Goal: Task Accomplishment & Management: Manage account settings

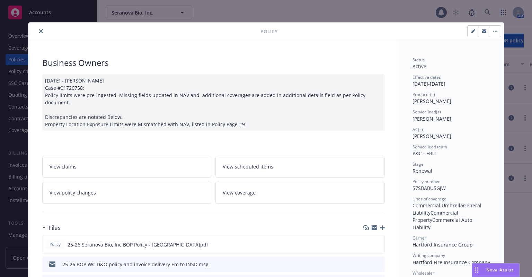
click at [39, 31] on icon "close" at bounding box center [41, 31] width 4 height 4
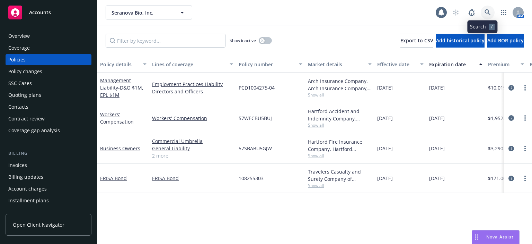
click at [485, 11] on icon at bounding box center [488, 12] width 6 height 6
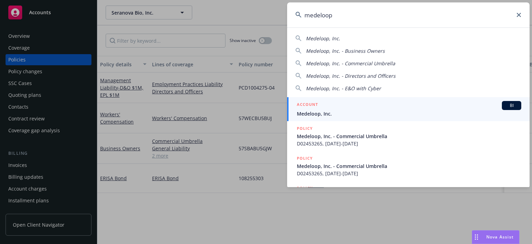
type input "medeloop"
click at [319, 108] on div "ACCOUNT BI" at bounding box center [409, 105] width 224 height 9
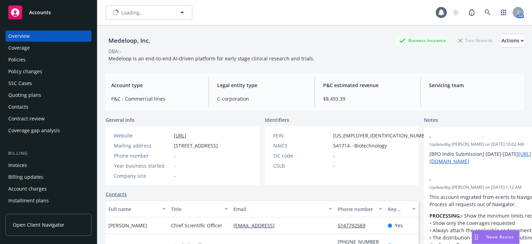
click at [42, 95] on div "Quoting plans" at bounding box center [48, 94] width 80 height 11
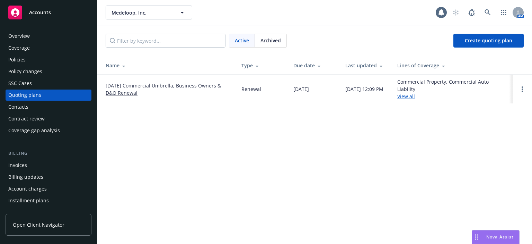
click at [156, 86] on link "10/05/25 Commercial Umbrella, Business Owners & D&O Renewal" at bounding box center [168, 89] width 125 height 15
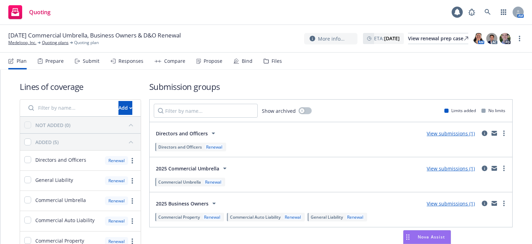
click at [88, 60] on div "Submit" at bounding box center [91, 61] width 17 height 6
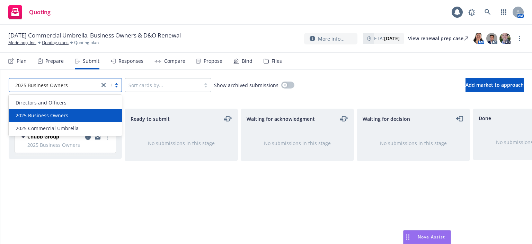
click at [59, 79] on div "2025 Business Owners" at bounding box center [65, 85] width 113 height 14
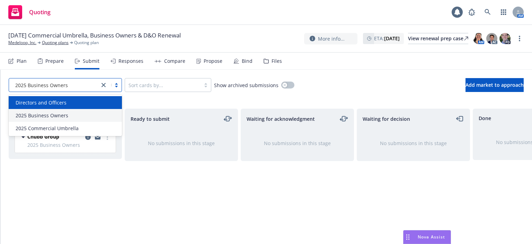
click at [57, 104] on span "Directors and Officers" at bounding box center [41, 102] width 51 height 7
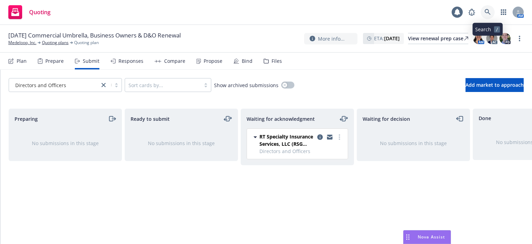
click at [487, 13] on icon at bounding box center [488, 12] width 6 height 6
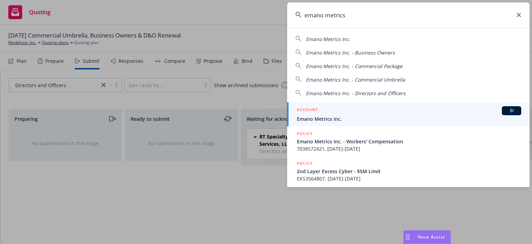
type input "emano metrics"
click at [330, 113] on div "ACCOUNT BI" at bounding box center [409, 110] width 224 height 9
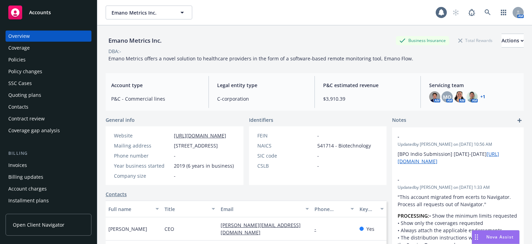
click at [45, 90] on div "Quoting plans" at bounding box center [48, 94] width 80 height 11
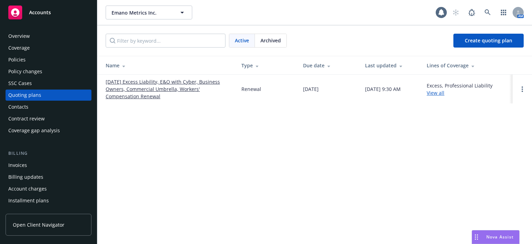
click at [166, 78] on link "10/10/25 Excess Liability, E&O with Cyber, Business Owners, Commercial Umbrella…" at bounding box center [168, 89] width 125 height 22
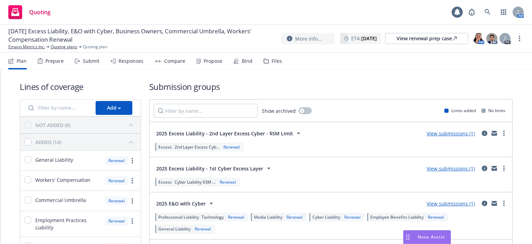
click at [92, 62] on div "Submit" at bounding box center [91, 61] width 17 height 6
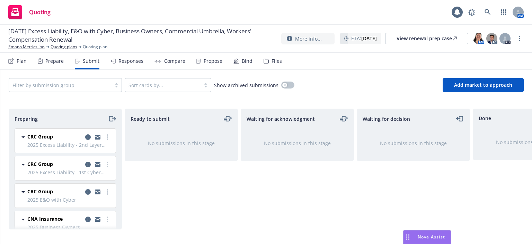
click at [279, 63] on div "Files" at bounding box center [277, 61] width 10 height 6
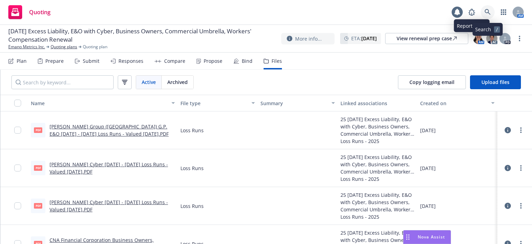
click at [490, 7] on link at bounding box center [488, 12] width 14 height 14
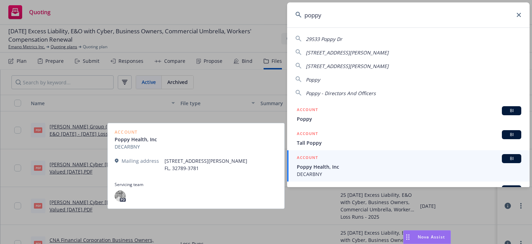
type input "poppy"
click at [332, 166] on span "Poppy Health, Inc" at bounding box center [409, 166] width 224 height 7
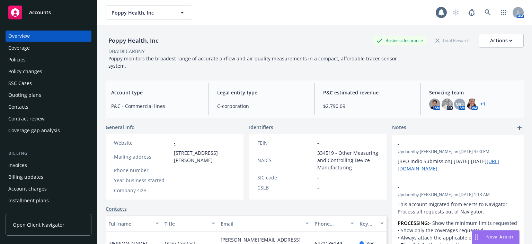
click at [48, 96] on div "Quoting plans" at bounding box center [48, 94] width 80 height 11
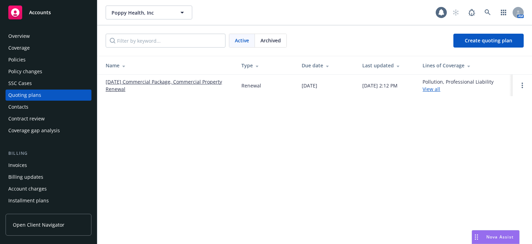
click at [58, 61] on div "Policies" at bounding box center [48, 59] width 80 height 11
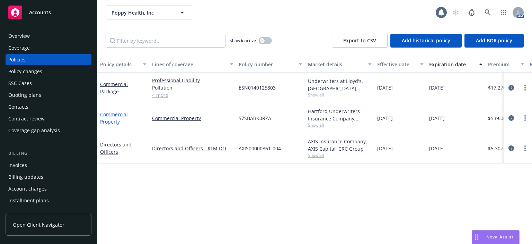
click at [117, 116] on link "Commercial Property" at bounding box center [114, 118] width 28 height 14
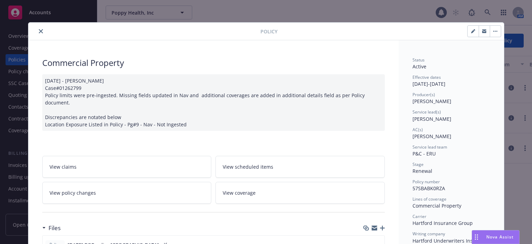
click at [165, 193] on link "View policy changes" at bounding box center [126, 193] width 169 height 22
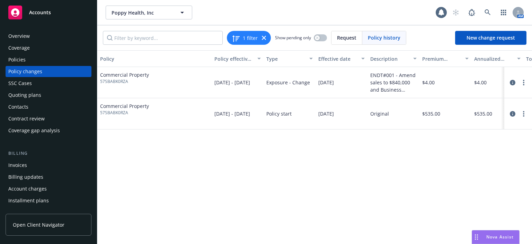
click at [60, 62] on div "Policies" at bounding box center [48, 59] width 80 height 11
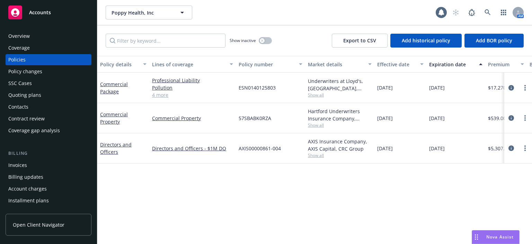
click at [260, 116] on span "57SBABK0RZA" at bounding box center [255, 117] width 33 height 7
copy span "57SBABK0RZA"
click at [486, 11] on icon at bounding box center [488, 12] width 6 height 6
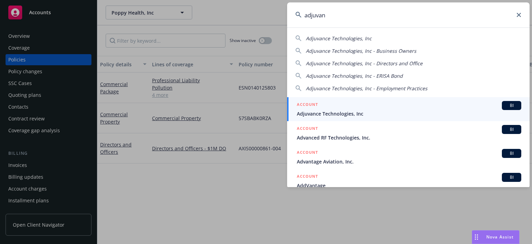
type input "adjuvan"
click at [309, 112] on span "Adjuvance Technologies, Inc" at bounding box center [409, 113] width 224 height 7
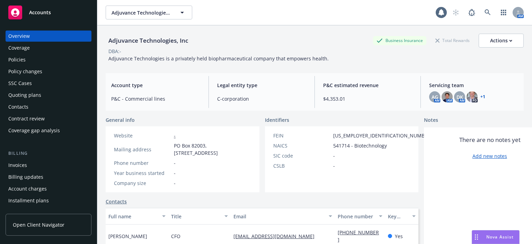
click at [32, 54] on div "Overview Coverage Policies Policy changes SSC Cases Quoting plans Contacts Cont…" at bounding box center [49, 82] width 86 height 105
click at [32, 56] on div "Policies" at bounding box center [48, 59] width 80 height 11
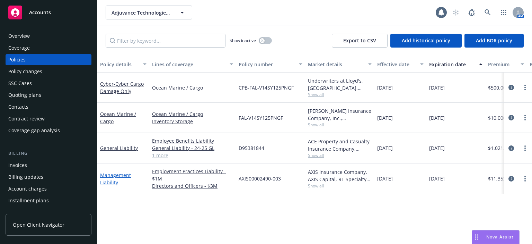
click at [113, 178] on link "Management Liability" at bounding box center [115, 178] width 31 height 14
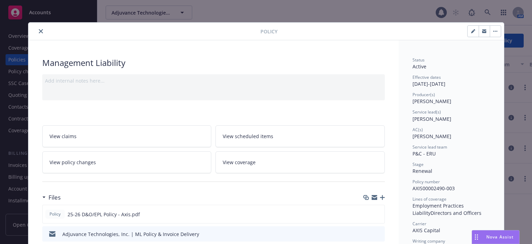
click at [39, 32] on icon "close" at bounding box center [41, 31] width 4 height 4
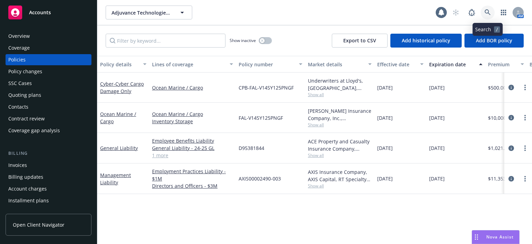
click at [484, 7] on link at bounding box center [488, 13] width 14 height 14
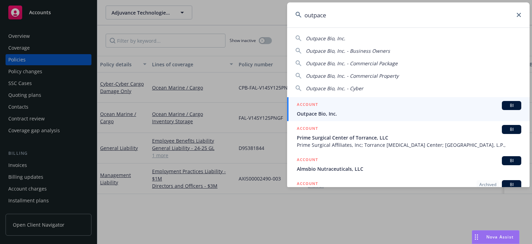
type input "outpace"
click at [336, 111] on span "Outpace Bio, Inc." at bounding box center [409, 113] width 224 height 7
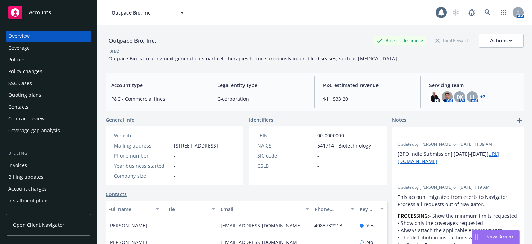
click at [51, 63] on div "Policies" at bounding box center [48, 59] width 80 height 11
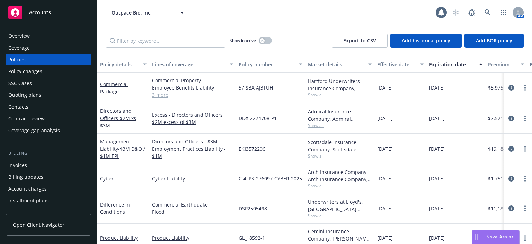
click at [317, 96] on span "Show all" at bounding box center [340, 95] width 64 height 6
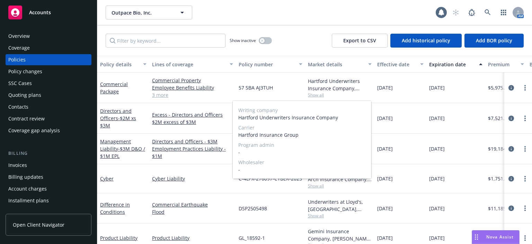
click at [317, 96] on span "Show all" at bounding box center [340, 95] width 64 height 6
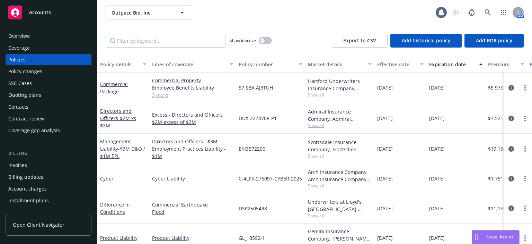
click at [317, 96] on span "Show all" at bounding box center [340, 95] width 64 height 6
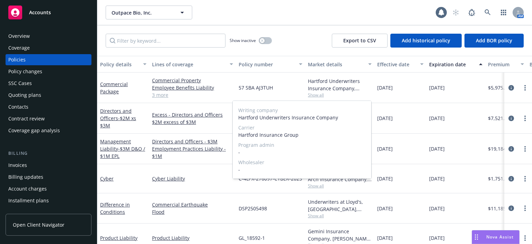
click at [317, 96] on span "Show all" at bounding box center [340, 95] width 64 height 6
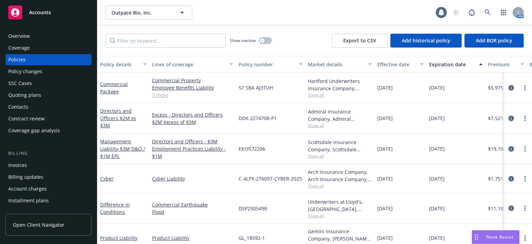
click at [28, 42] on div "Coverage" at bounding box center [18, 47] width 21 height 11
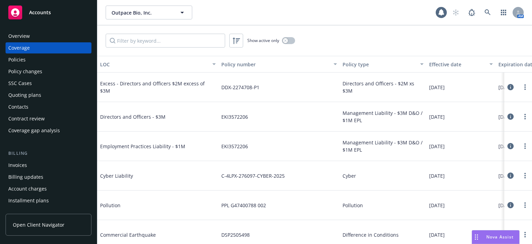
click at [28, 38] on div "Overview" at bounding box center [18, 35] width 21 height 11
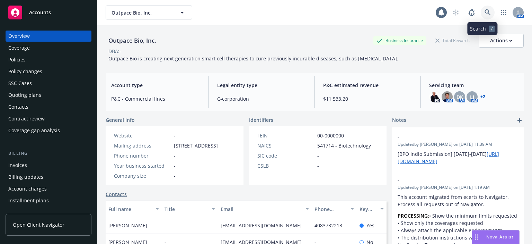
click at [485, 10] on icon at bounding box center [488, 12] width 6 height 6
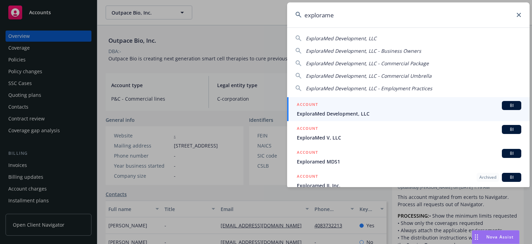
type input "explorame"
click at [344, 109] on div "ACCOUNT BI" at bounding box center [409, 105] width 224 height 9
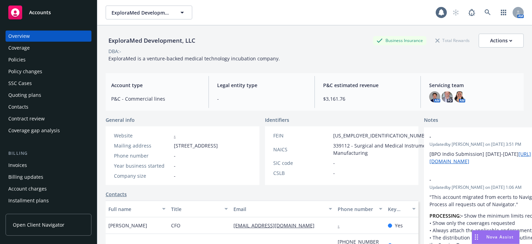
click at [38, 60] on div "Policies" at bounding box center [48, 59] width 80 height 11
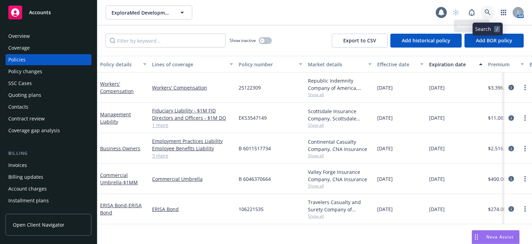
click at [488, 14] on icon at bounding box center [488, 12] width 6 height 6
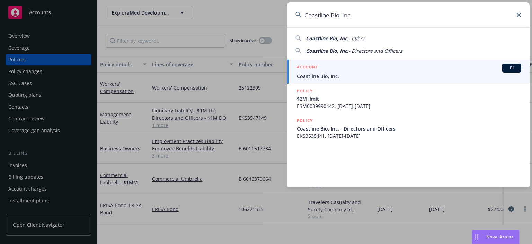
type input "Coastline Bio, Inc."
click at [318, 71] on div "ACCOUNT BI" at bounding box center [409, 67] width 224 height 9
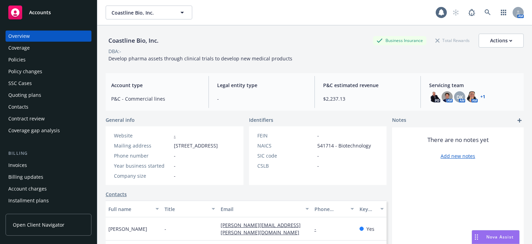
click at [67, 58] on div "Policies" at bounding box center [48, 59] width 80 height 11
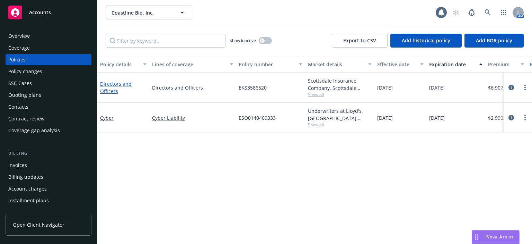
click at [113, 86] on link "Directors and Officers" at bounding box center [116, 87] width 32 height 14
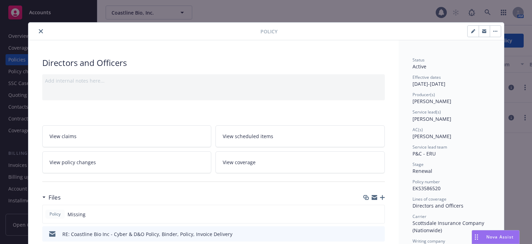
click at [39, 30] on icon "close" at bounding box center [41, 31] width 4 height 4
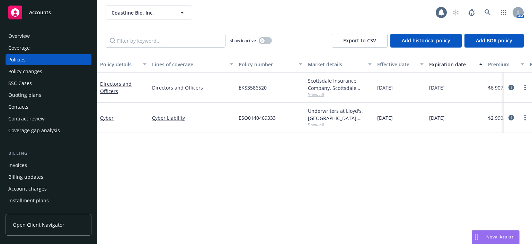
click at [30, 169] on div "Invoices" at bounding box center [48, 164] width 80 height 11
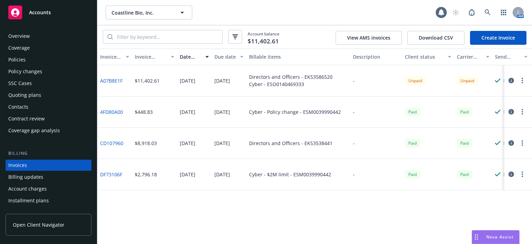
click at [36, 59] on div "Policies" at bounding box center [48, 59] width 80 height 11
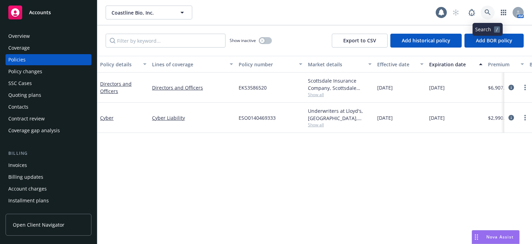
click at [491, 7] on link at bounding box center [488, 13] width 14 height 14
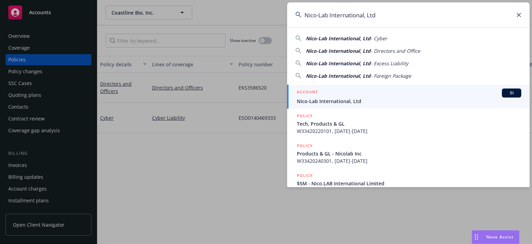
type input "Nico-Lab International, Ltd"
click at [342, 101] on span "Nico-Lab International, Ltd" at bounding box center [409, 100] width 224 height 7
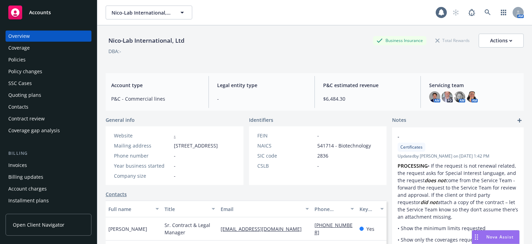
click at [15, 62] on div "Policies" at bounding box center [16, 59] width 17 height 11
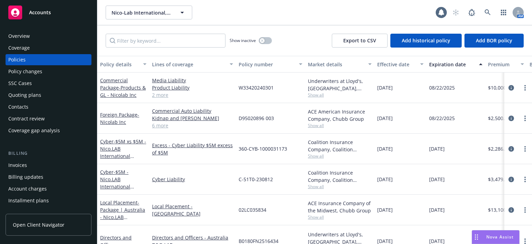
click at [42, 98] on div "Quoting plans" at bounding box center [48, 94] width 80 height 11
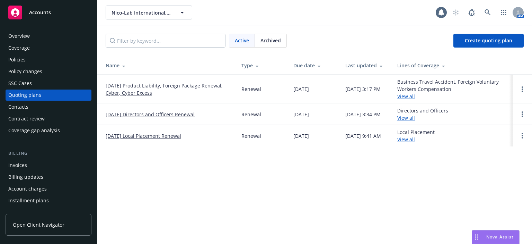
click at [115, 89] on link "08/22/25 Product Liability, Foreign Package Renewal, Cyber, Cyber Excess" at bounding box center [168, 89] width 125 height 15
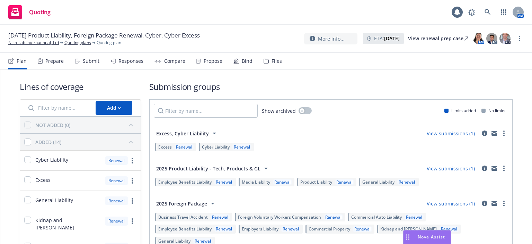
click at [183, 62] on div "Compare" at bounding box center [174, 61] width 21 height 6
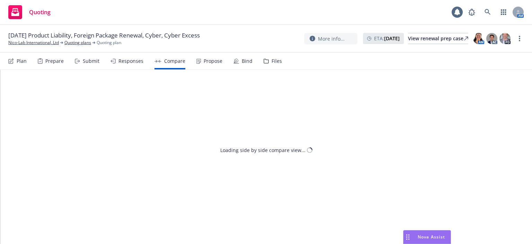
click at [98, 64] on div "Plan Prepare Submit Responses Compare Propose Bind Files" at bounding box center [145, 61] width 274 height 17
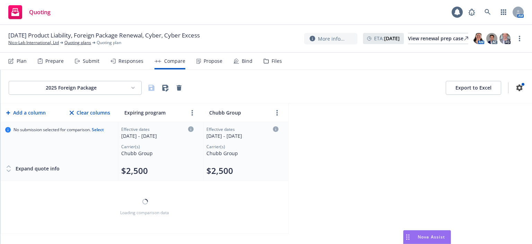
click at [96, 61] on div "Submit" at bounding box center [91, 61] width 17 height 6
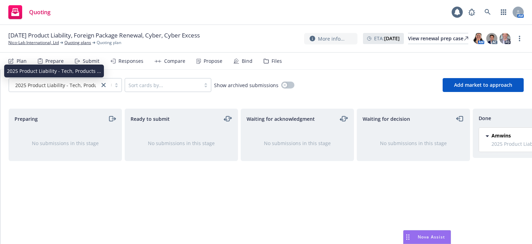
click at [60, 85] on span "2025 Product Liability - Tech, Products ..." at bounding box center [62, 84] width 94 height 7
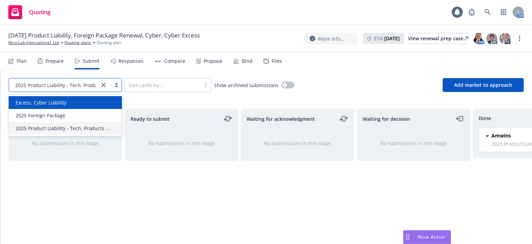
click at [61, 104] on span "Excess, Cyber Liability" at bounding box center [41, 102] width 51 height 7
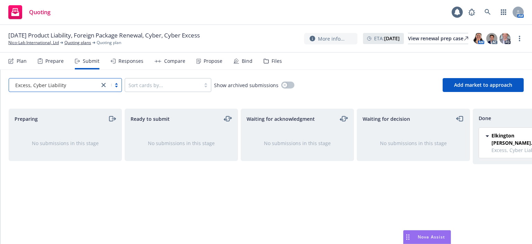
scroll to position [0, 62]
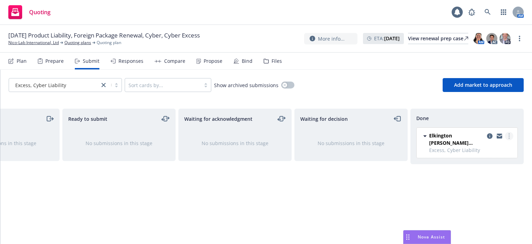
click at [509, 136] on circle "more" at bounding box center [509, 135] width 1 height 1
click at [489, 134] on icon "copy logging email" at bounding box center [490, 136] width 6 height 6
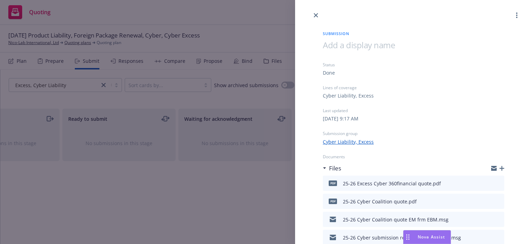
click at [500, 168] on icon "button" at bounding box center [502, 168] width 5 height 5
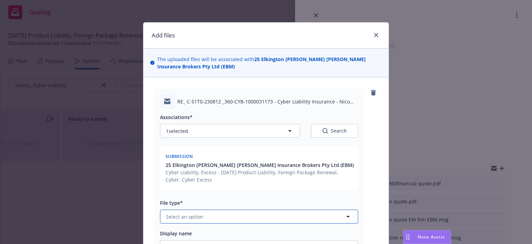
click at [227, 213] on button "Select an option" at bounding box center [259, 216] width 198 height 14
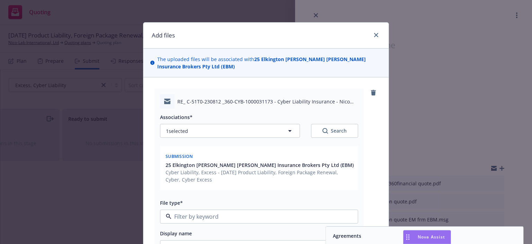
type input "2"
type input "q"
type input "ema"
click at [349, 235] on div "Email" at bounding box center [424, 235] width 189 height 10
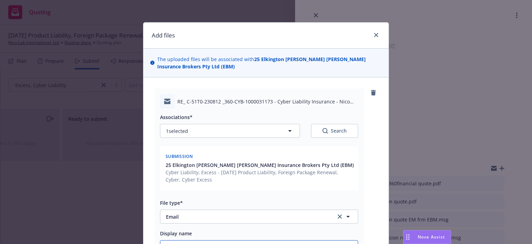
click at [249, 241] on input "Display name" at bounding box center [258, 246] width 197 height 13
type textarea "x"
type input "2"
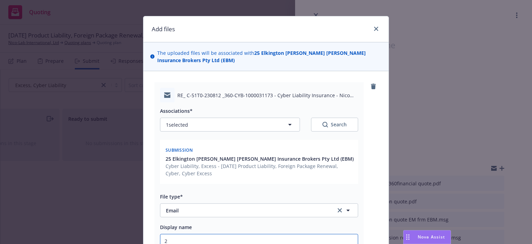
type textarea "x"
type input "25"
type textarea "x"
type input "25-"
type textarea "x"
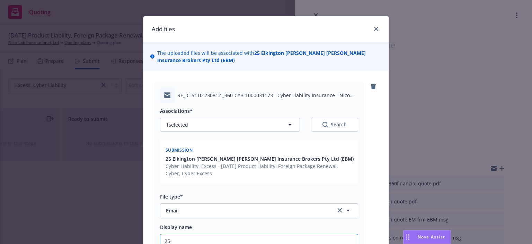
type input "25-2"
type textarea "x"
type input "25-26"
type textarea "x"
type input "25-26"
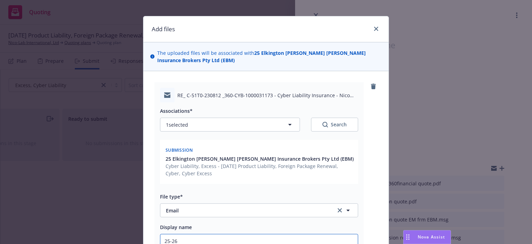
type textarea "x"
type input "25-26 C"
type textarea "x"
type input "25-26 Cy"
type textarea "x"
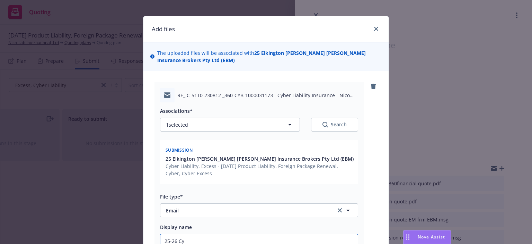
type input "25-26 Cyb"
type textarea "x"
type input "25-26 Cybe"
type textarea "x"
type input "25-26 Cyber"
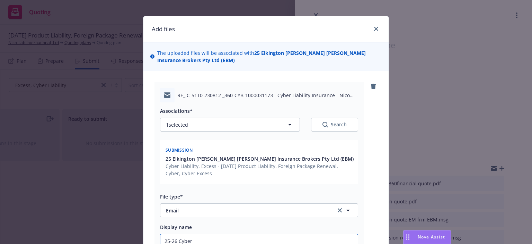
type textarea "x"
type input "25-26 Cyber"
type textarea "x"
type input "25-26 Cyber Co"
type textarea "x"
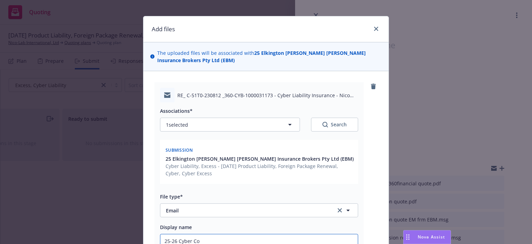
type input "25-26 Cyber Coa"
type textarea "x"
type input "25-26 Cyber Coal"
type textarea "x"
type input "25-26 Cyber Coali"
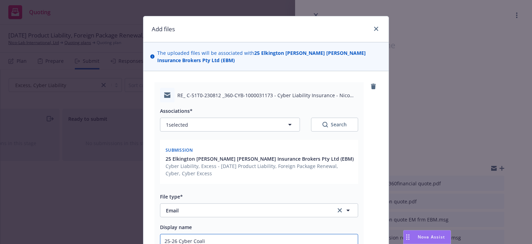
type textarea "x"
type input "25-26 Cyber Coalit"
type textarea "x"
type input "25-26 Cyber Coaliti"
type textarea "x"
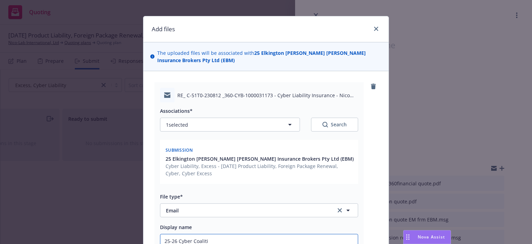
type input "25-26 Cyber Coalitio"
type textarea "x"
type input "25-26 Cyber Coalition"
type textarea "x"
type input "25-26 Cyber Coalition r"
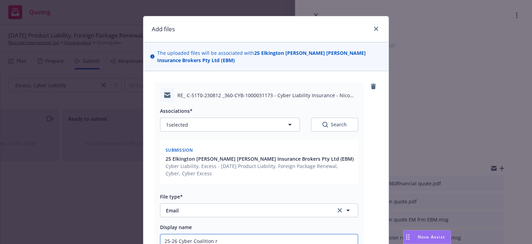
type textarea "x"
type input "25-26 Cyber Coalition re"
type textarea "x"
type input "25-26 Cyber Coalition rev"
type textarea "x"
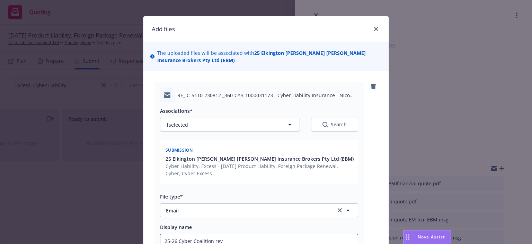
type input "25-26 Cyber Coalition revi"
type textarea "x"
type input "25-26 Cyber Coalition revis"
type textarea "x"
type input "25-26 Cyber Coalition revise"
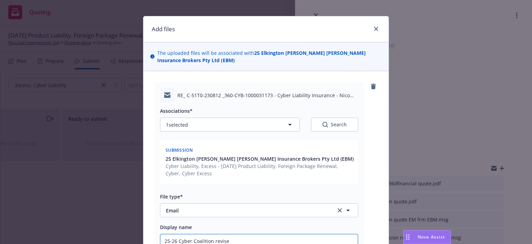
type textarea "x"
type input "25-26 Cyber Coalition revised"
type textarea "x"
type input "25-26 Cyber Coalition revised q"
type textarea "x"
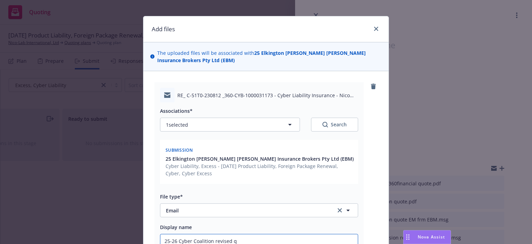
type input "25-26 Cyber Coalition revised qu"
type textarea "x"
type input "25-26 Cyber Coalition revised quo"
type textarea "x"
type input "25-26 Cyber Coalition revised quot"
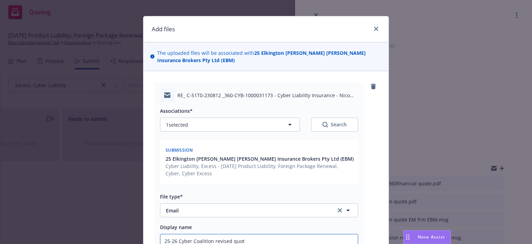
type textarea "x"
type input "25-26 Cyber Coalition revised quote"
type textarea "x"
type input "25-26 Cyber Coalition revised quote"
type textarea "x"
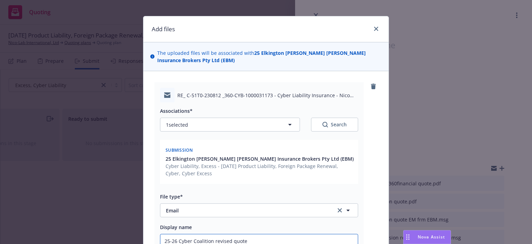
type input "25-26 Cyber Coalition revised quote E"
type textarea "x"
type input "25-26 Cyber Coalition revised quote Em"
type textarea "x"
type input "25-26 Cyber Coalition revised quote Em"
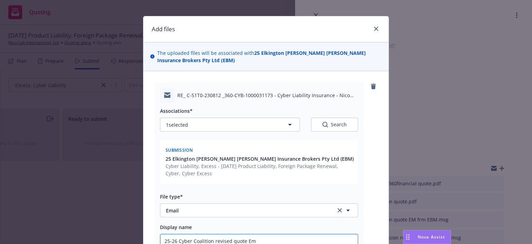
type textarea "x"
type input "25-26 Cyber Coalition revised quote Em f"
type textarea "x"
type input "25-26 Cyber Coalition revised quote Em fr"
type textarea "x"
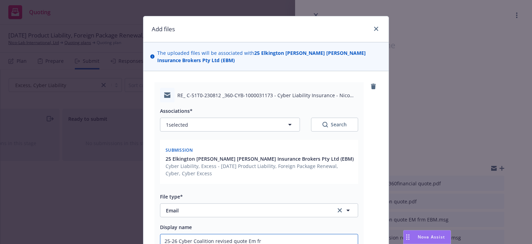
type input "25-26 Cyber Coalition revised quote Em frm"
type textarea "x"
type input "25-26 Cyber Coalition revised quote Em frm"
type textarea "x"
type input "25-26 Cyber Coalition revised quote Em frm E"
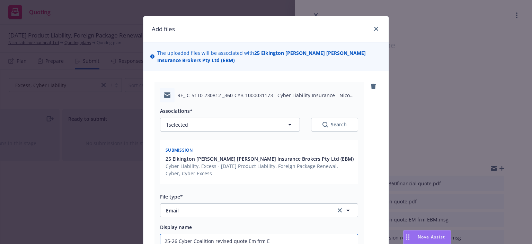
type textarea "x"
type input "25-26 Cyber Coalition revised quote Em frm EB"
type textarea "x"
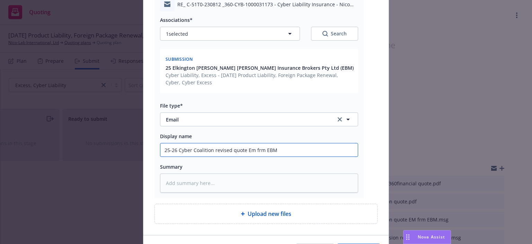
scroll to position [141, 0]
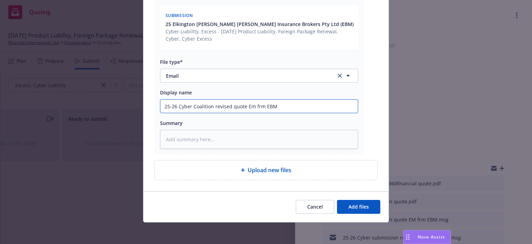
type input "25-26 Cyber Coalition revised quote Em frm EBM"
type textarea "x"
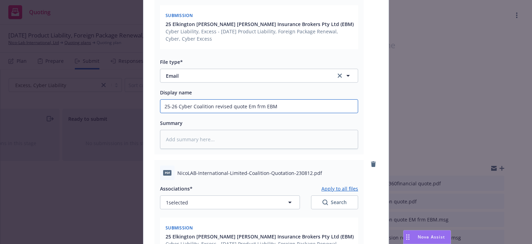
scroll to position [210, 0]
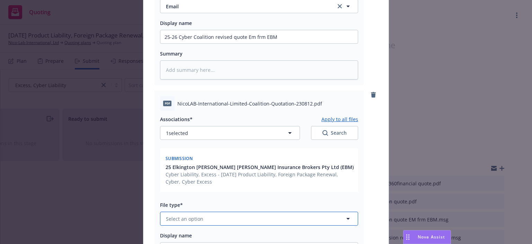
click at [192, 216] on span "Select an option" at bounding box center [184, 218] width 37 height 7
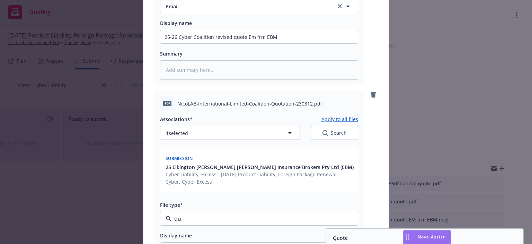
type input "quo"
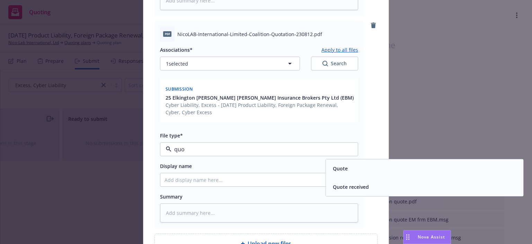
click at [344, 173] on div "Quote" at bounding box center [424, 168] width 197 height 18
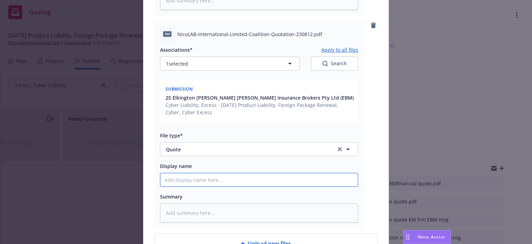
paste input "25-26 Cyber Coalition revised quote Em frm EBM"
type textarea "x"
type input "25-26 Cyber Coalition revised quote Em frm EBM"
drag, startPoint x: 244, startPoint y: 176, endPoint x: 356, endPoint y: 170, distance: 113.1
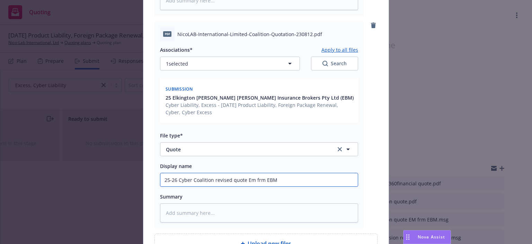
click at [356, 170] on div "pdf NicoLAB-International-Limited-Coalition-Quotation-230812.pdf Associations* …" at bounding box center [258, 124] width 209 height 206
type textarea "x"
type input "25-26 Cyber Coalition revised quote"
type textarea "x"
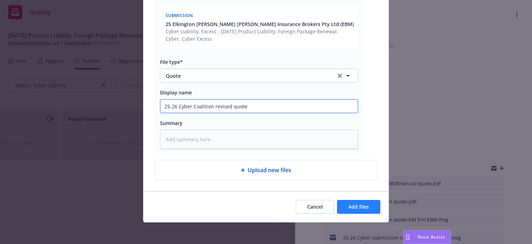
type input "25-26 Cyber Coalition revised quote"
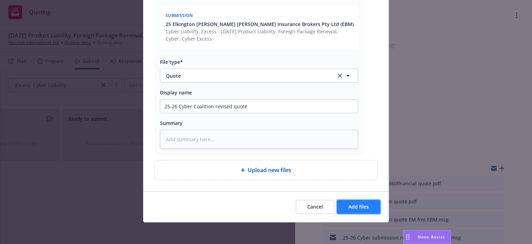
click at [348, 206] on span "Add files" at bounding box center [358, 206] width 20 height 7
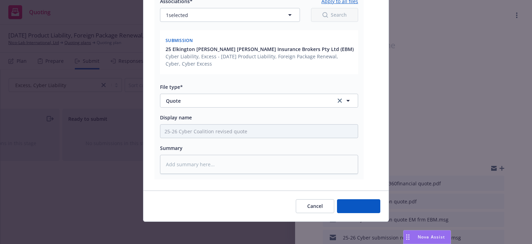
scroll to position [327, 0]
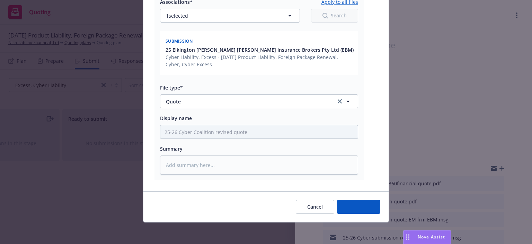
type textarea "x"
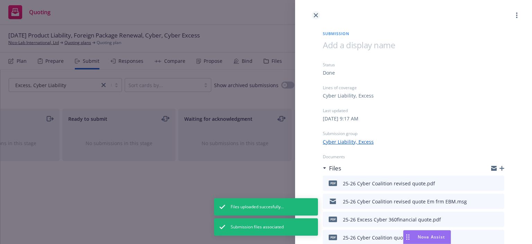
click at [313, 15] on link "close" at bounding box center [316, 15] width 8 height 8
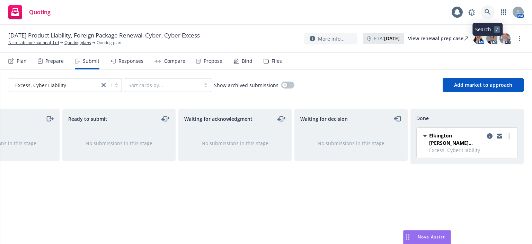
click at [487, 9] on icon at bounding box center [488, 12] width 6 height 6
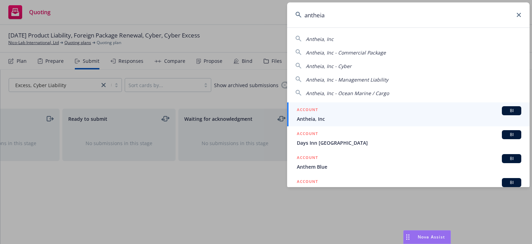
type input "antheia"
click at [314, 116] on span "Antheia, Inc" at bounding box center [409, 118] width 224 height 7
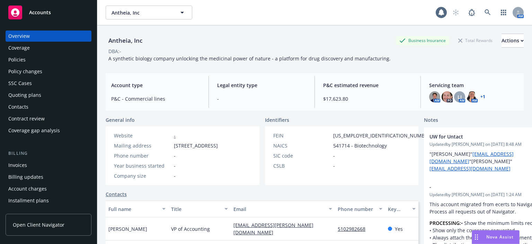
click at [48, 61] on div "Policies" at bounding box center [48, 59] width 80 height 11
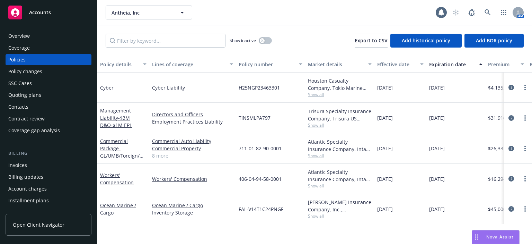
click at [59, 71] on div "Policy changes" at bounding box center [48, 71] width 80 height 11
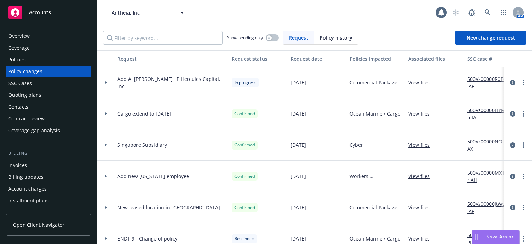
click at [418, 81] on link "View files" at bounding box center [421, 82] width 27 height 7
click at [520, 83] on link "more" at bounding box center [524, 82] width 8 height 8
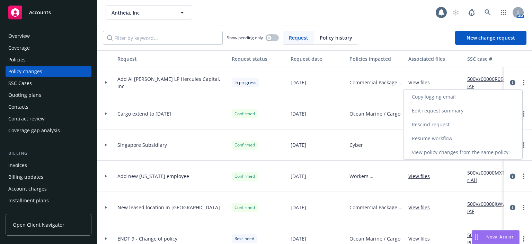
click at [444, 135] on link "Resume workflow" at bounding box center [463, 138] width 119 height 14
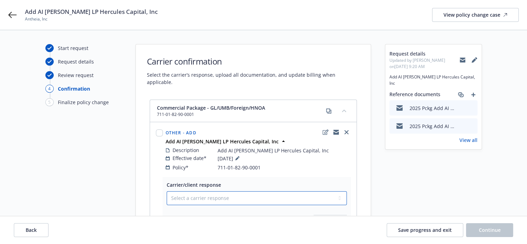
click at [218, 193] on select "Select a carrier response Accepted Accepted with revision No endorsement needed…" at bounding box center [257, 198] width 180 height 14
select select "ACCEPTED"
click at [167, 191] on select "Select a carrier response Accepted Accepted with revision No endorsement needed…" at bounding box center [257, 198] width 180 height 14
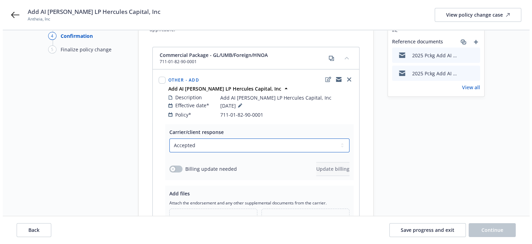
scroll to position [69, 0]
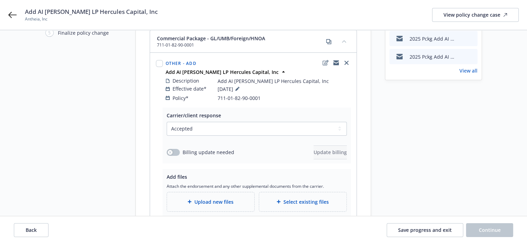
click at [216, 198] on span "Upload new files" at bounding box center [213, 201] width 39 height 7
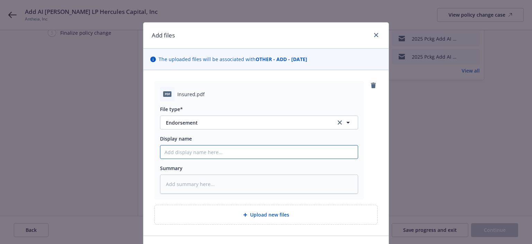
click at [228, 156] on input "Display name" at bounding box center [258, 151] width 197 height 13
type textarea "x"
type input "2"
type textarea "x"
type input "24"
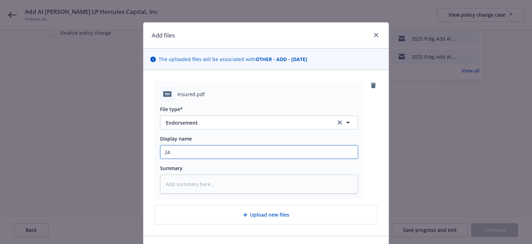
type textarea "x"
type input "24-"
type textarea "x"
type input "24-2"
type textarea "x"
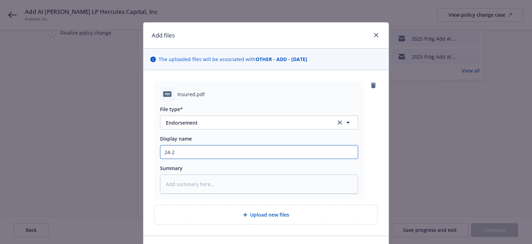
type input "24-2"
type textarea "x"
type input "24-2 5"
type textarea "x"
type input "24-2"
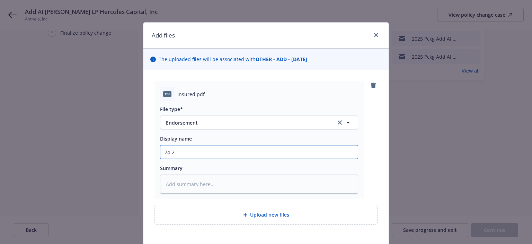
type textarea "x"
type input "24-2"
type textarea "x"
type input "24-25"
type textarea "x"
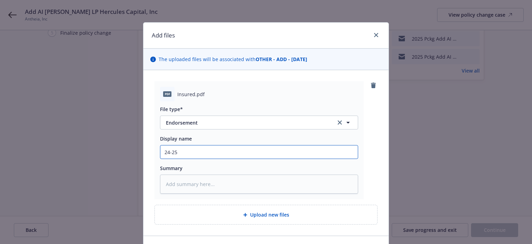
type input "24-25"
type textarea "x"
type input "24-25 P"
type textarea "x"
type input "24-25 Pa"
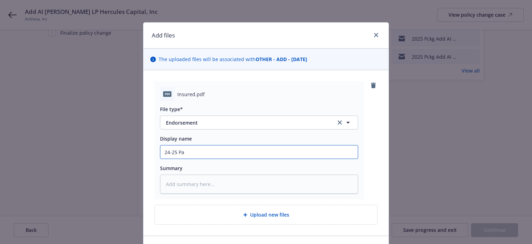
type textarea "x"
type input "24-25 Pak"
type textarea "x"
type input "24-25 Pakc"
type textarea "x"
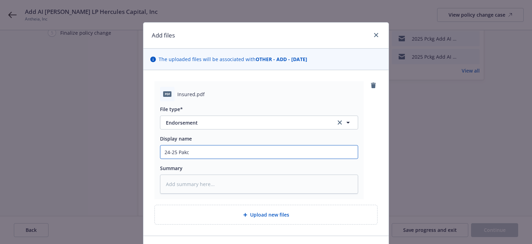
type input "24-25 Pakca"
type textarea "x"
type input "24-25 Pakcag"
type textarea "x"
type input "24-25 Pakca"
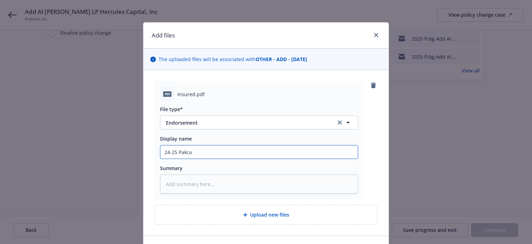
type textarea "x"
type input "24-25 Pakc"
type textarea "x"
type input "24-25 Pak"
type textarea "x"
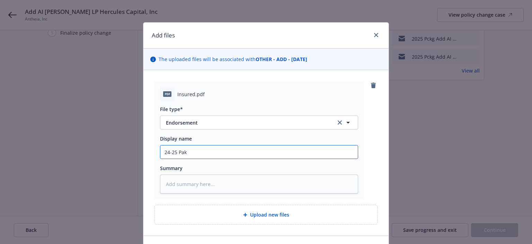
type input "24-25 Pakc"
type textarea "x"
type input "24-25 Pak"
type textarea "x"
type input "24-25 Pa"
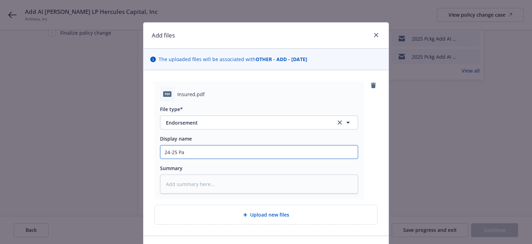
type textarea "x"
type input "24-25 Pac"
type textarea "x"
type input "24-25 Pack"
type textarea "x"
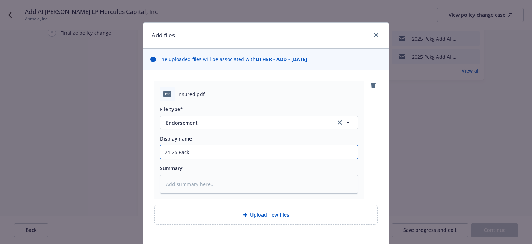
type input "24-25 Packa"
type textarea "x"
type input "24-25 Packag"
type textarea "x"
type input "24-25 Package"
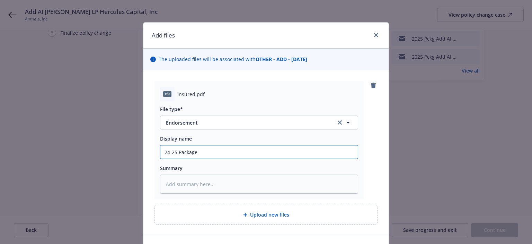
type textarea "x"
type input "24-25 Package"
type textarea "x"
type input "24-25 Package A"
type textarea "x"
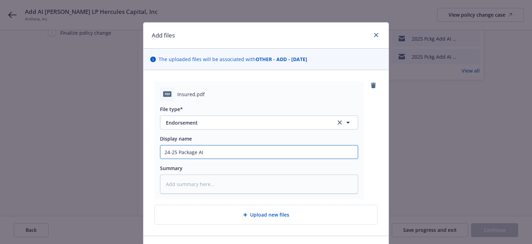
type input "24-25 Package AI"
type textarea "x"
type input "24-25 Package AI H"
type textarea "x"
type input "24-25 Package AI He"
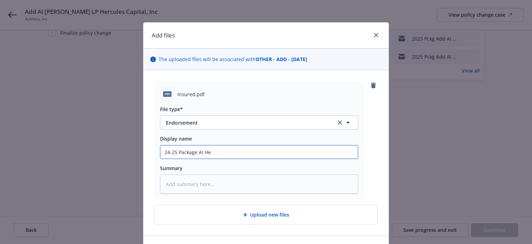
type textarea "x"
type input "24-25 Package AI Her"
type textarea "x"
type input "24-25 Package AI Herc"
type textarea "x"
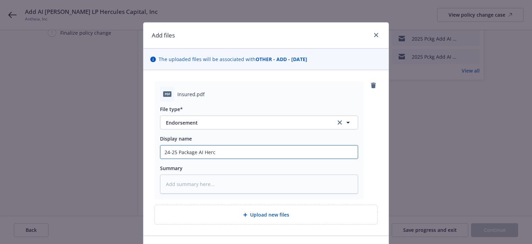
type input "24-25 Package AI Hercu"
type textarea "x"
type input "24-25 Package AI Hercul"
type textarea "x"
type input "24-25 Package AI Hercule"
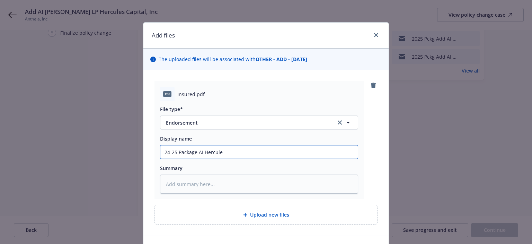
type textarea "x"
type input "24-25 Package AI Hercules"
type textarea "x"
type input "24-25 Package AI WHercules"
type textarea "x"
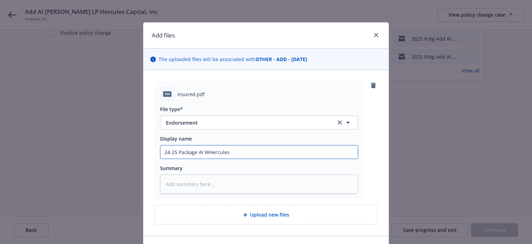
type input "24-25 Package AI WOHercules"
type textarea "x"
type input "24-25 Package AI WOS Hercules"
type textarea "x"
type input "24-25 Package AI WOS NHercules"
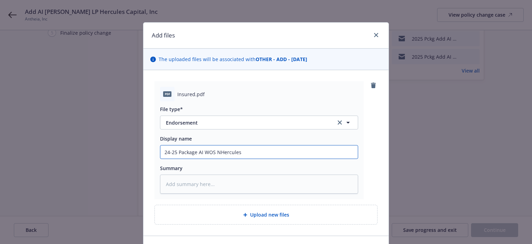
type textarea "x"
type input "24-25 Package AI WOS NOHercules"
type textarea "x"
type input "24-25 Package AI WOS NOCHercules"
type textarea "x"
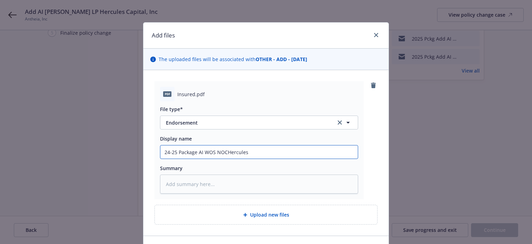
type input "24-25 Package AI WOS NOC Hercules"
type textarea "x"
type input "24-25 Package AI WOS NOC Hercules"
type textarea "x"
type input "24-25 Package AI WOS NOC Hercules e"
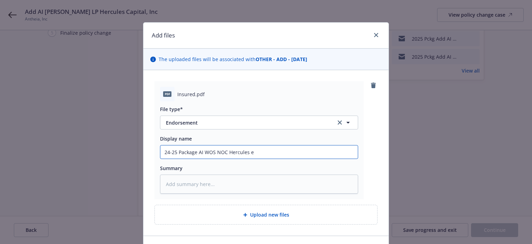
type textarea "x"
type input "24-25 Package AI WOS NOC Hercules en"
type textarea "x"
type input "24-25 Package AI WOS NOC Hercules end"
type textarea "x"
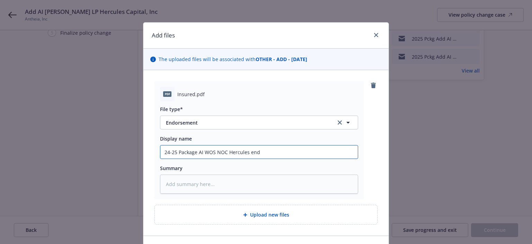
type input "24-25 Package AI WOS NOC Hercules endo"
type textarea "x"
type input "24-25 Package AI WOS NOC Hercules endor"
type textarea "x"
type input "24-25 Package AI WOS NOC Hercules endors"
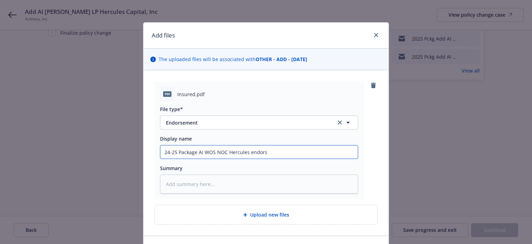
type textarea "x"
type input "24-25 Package AI WOS NOC Hercules endorsem"
type textarea "x"
type input "24-25 Package AI WOS NOC Hercules endorsemen"
type textarea "x"
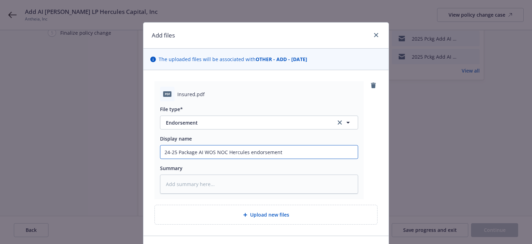
type input "24-25 Package AI WOS NOC Hercules endorsement"
type textarea "x"
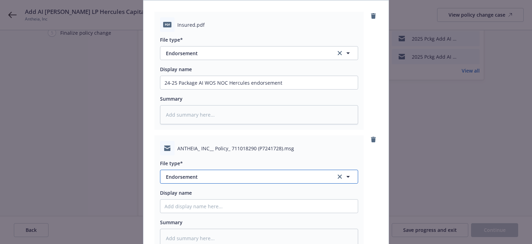
click at [211, 178] on span "Endorsement" at bounding box center [246, 176] width 160 height 7
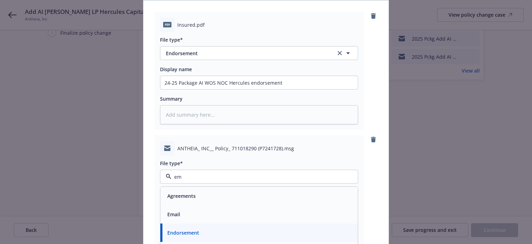
type input "ema"
click at [201, 198] on div "Email" at bounding box center [259, 196] width 189 height 10
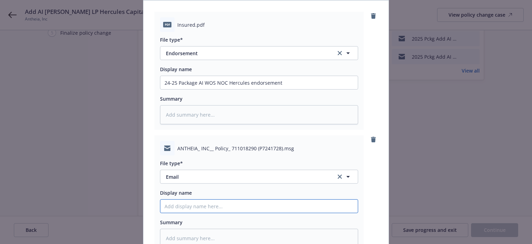
click at [198, 89] on input "Display name" at bounding box center [258, 82] width 197 height 13
paste input "24-25 Package AI WOS NOC Hercules endorsement"
type textarea "x"
type input "24-25 Package AI WOS NOC Hercules endorsement"
type textarea "x"
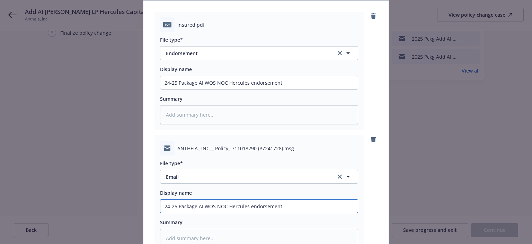
type input "24-25 Package AI WOS NOC Hercules endorsement"
type textarea "x"
type input "24-25 Package AI WOS NOC Hercules endorsement Em"
type textarea "x"
type input "24-25 Package AI WOS NOC Hercules endorsement Em"
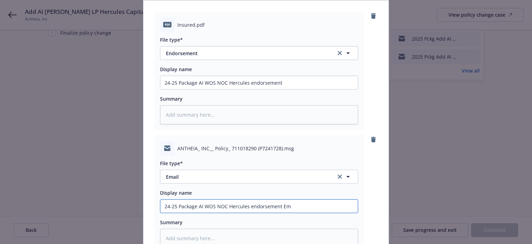
type textarea "x"
type input "24-25 Package AI WOS NOC Hercules endorsement Em f"
type textarea "x"
type input "24-25 Package AI WOS NOC Hercules endorsement Em fr"
type textarea "x"
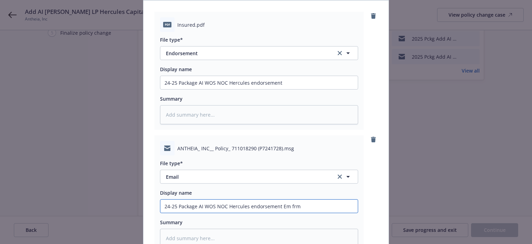
type input "24-25 Package AI WOS NOC Hercules endorsement Em frm"
type textarea "x"
type input "24-25 Package AI WOS NOC Hercules endorsement Em frm I"
type textarea "x"
type input "24-25 Package AI WOS NOC Hercules endorsement Em frm In"
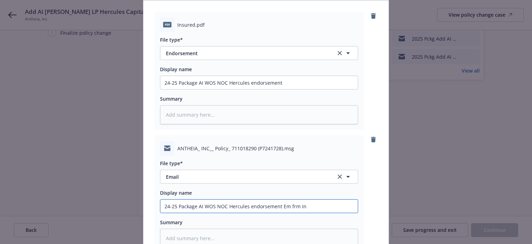
type textarea "x"
type input "24-25 Package AI WOS NOC Hercules endorsement Em frm Int"
type textarea "x"
type input "24-25 Package AI WOS NOC Hercules endorsement Em frm Inta"
type textarea "x"
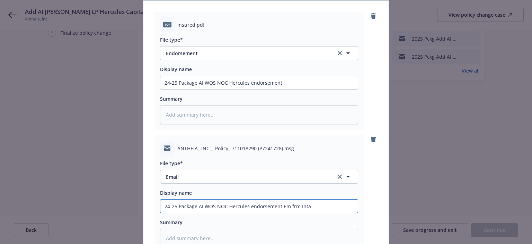
type input "24-25 Package AI WOS NOC Hercules endorsement Em frm Intac"
type textarea "x"
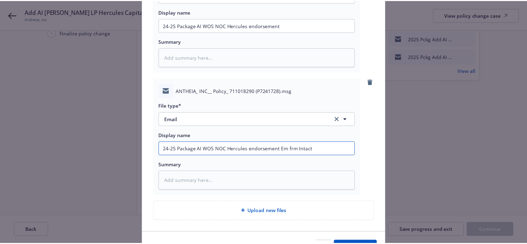
scroll to position [139, 0]
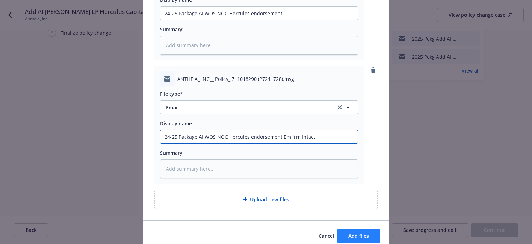
type input "24-25 Package AI WOS NOC Hercules endorsement Em frm Intact"
click at [358, 232] on span "Add files" at bounding box center [358, 235] width 20 height 7
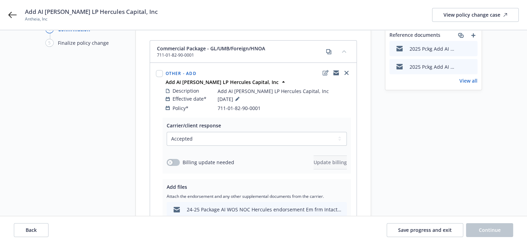
scroll to position [69, 0]
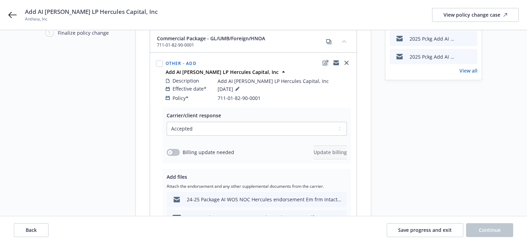
click at [323, 60] on icon "edit" at bounding box center [325, 63] width 6 height 6
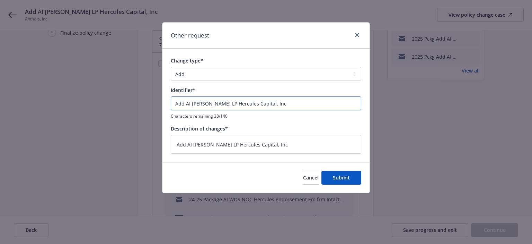
click at [198, 102] on input "Add AI PW WOS LP Hercules Capital, Inc" at bounding box center [266, 103] width 191 height 14
type textarea "x"
type input "Add AI P WOS LP Hercules Capital, Inc"
type textarea "x"
type input "Add AI WOS LP Hercules Capital, Inc"
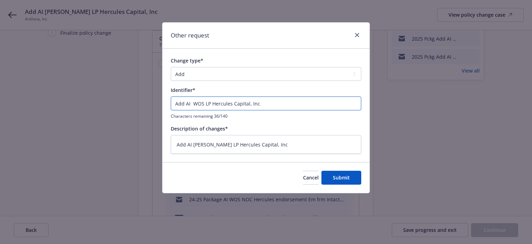
type textarea "x"
type input "Add AI WOS LP Hercules Capital, Inc"
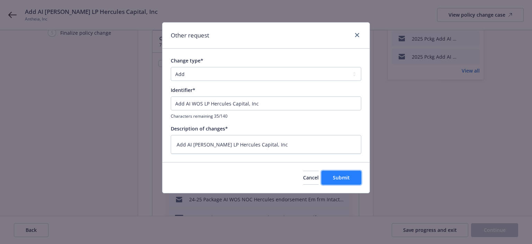
click at [348, 180] on span "Submit" at bounding box center [341, 177] width 17 height 7
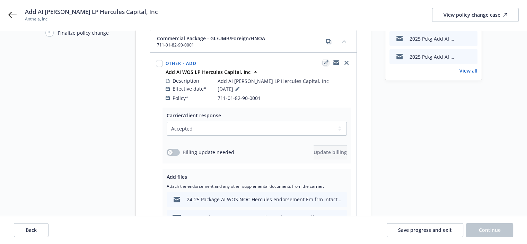
click at [324, 60] on icon "edit" at bounding box center [325, 63] width 6 height 6
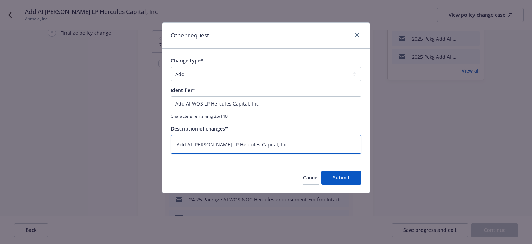
click at [200, 146] on textarea "Add AI PW WOS LP Hercules Capital, Inc" at bounding box center [266, 144] width 191 height 19
type textarea "x"
type textarea "Add AI P WOS LP Hercules Capital, Inc"
type textarea "x"
type textarea "Add AI WOS LP Hercules Capital, Inc"
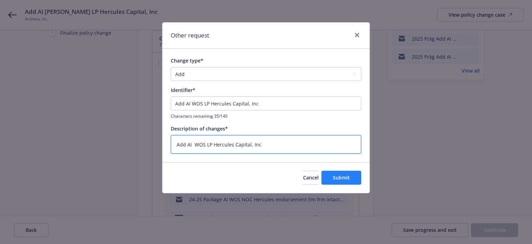
type textarea "x"
type textarea "Add AI WOS LP Hercules Capital, Inc"
click at [339, 177] on span "Submit" at bounding box center [341, 177] width 17 height 7
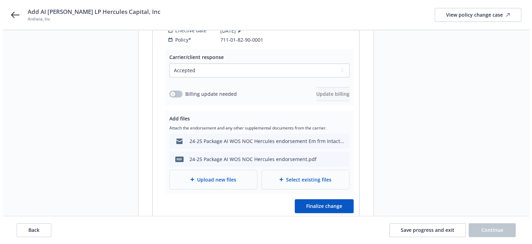
scroll to position [139, 0]
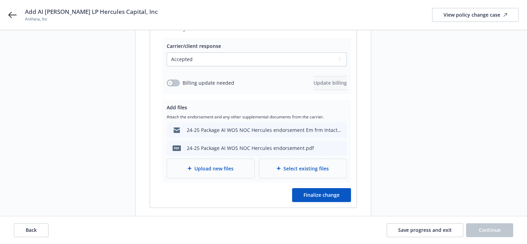
click at [208, 165] on span "Upload new files" at bounding box center [213, 168] width 39 height 7
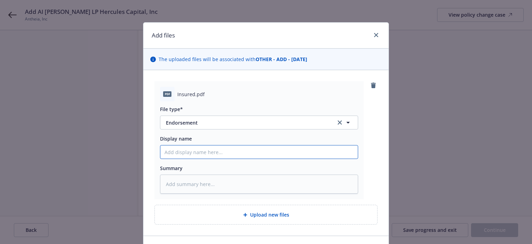
click at [220, 151] on input "Display name" at bounding box center [258, 151] width 197 height 13
paste input "24-25 Package AI WOS NOC Hercules endorsement"
type textarea "x"
type input "24-25 Package AI WOS NOC Hercules endorsement"
click at [195, 151] on input "24-25 Package AI WOS NOC Hercules endorsement" at bounding box center [258, 151] width 197 height 13
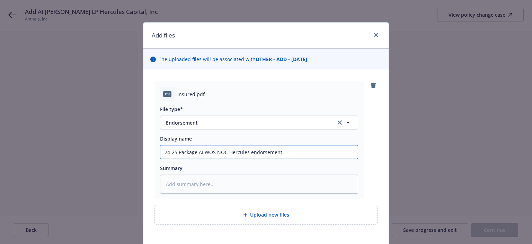
type textarea "x"
type input "24-25 Package LAI WOS NOC Hercules endorsement"
type textarea "x"
type input "24-25 Package LPAI WOS NOC Hercules endorsement"
type textarea "x"
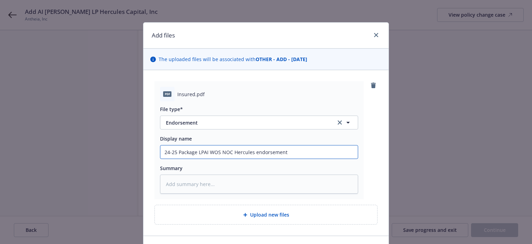
type input "24-25 Package LPI WOS NOC Hercules endorsement"
type textarea "x"
type input "24-25 Package LP WOS NOC Hercules endorsement"
type textarea "x"
type input "24-25 Package LPWOS NOC Hercules endorsement"
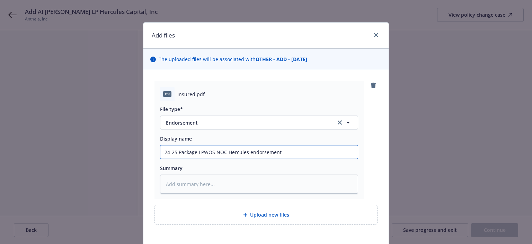
type textarea "x"
type input "24-25 Package LPOS NOC Hercules endorsement"
type textarea "x"
type input "24-25 Package LPS NOC Hercules endorsement"
type textarea "x"
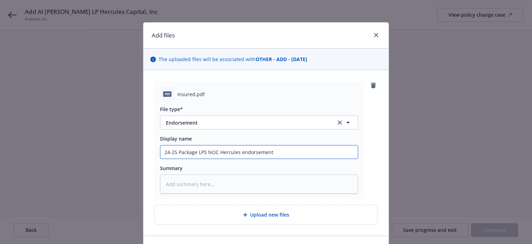
type input "24-25 Package LP NOC Hercules endorsement"
type textarea "x"
type input "24-25 Package LPNOC Hercules endorsement"
type textarea "x"
type input "24-25 Package LPOC Hercules endorsement"
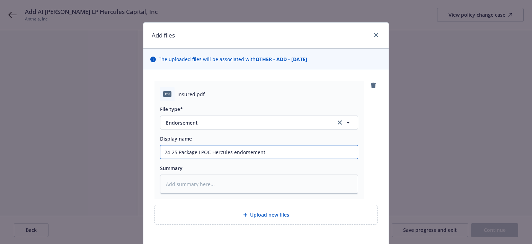
type textarea "x"
type input "24-25 Package LPC Hercules endorsement"
type textarea "x"
type input "24-25 Package LP Hercules endorsement"
type textarea "x"
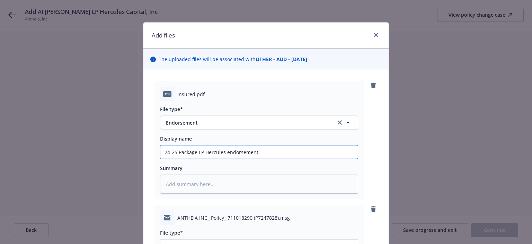
scroll to position [69, 0]
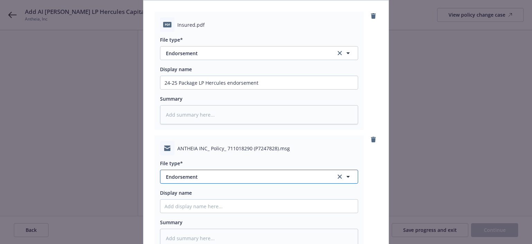
click at [203, 176] on span "Endorsement" at bounding box center [246, 176] width 160 height 7
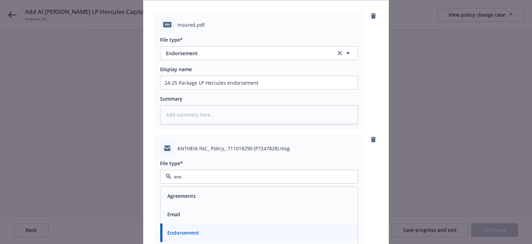
type input "ema"
click at [202, 194] on div "Email" at bounding box center [259, 196] width 189 height 10
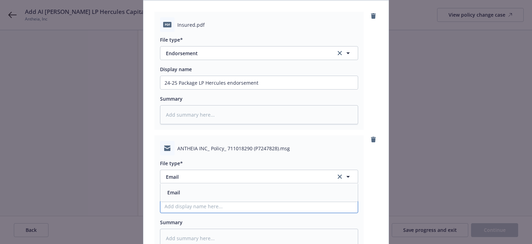
click at [201, 89] on input "Display name" at bounding box center [258, 82] width 197 height 13
paste input "24-25 Package LP Hercules endorsement"
type textarea "x"
type input "24-25 Package LP Hercules endorsement"
type textarea "x"
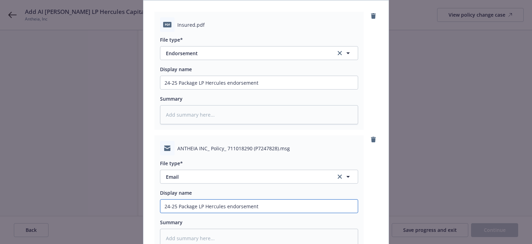
type input "24-25 Package LP Hercules endorsement"
type textarea "x"
type input "24-25 Package LP Hercules endorsement E"
type textarea "x"
type input "24-25 Package LP Hercules endorsement EM"
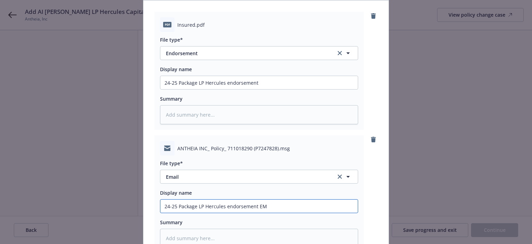
type textarea "x"
type input "24-25 Package LP Hercules endorsement EM"
type textarea "x"
type input "24-25 Package LP Hercules endorsement EM f"
type textarea "x"
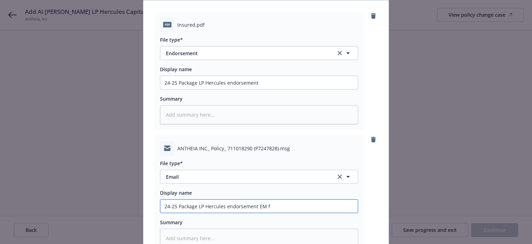
type input "24-25 Package LP Hercules endorsement EM fr"
type textarea "x"
type input "24-25 Package LP Hercules endorsement EM frm"
type textarea "x"
type input "24-25 Package LP Hercules endorsement EM frm"
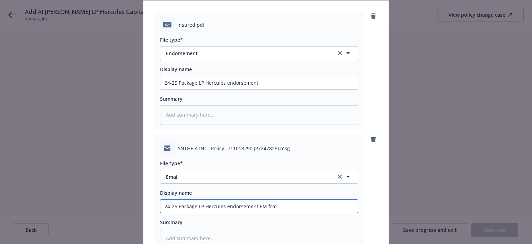
type textarea "x"
type input "24-25 Package LP Hercules endorsement EM frm I"
type textarea "x"
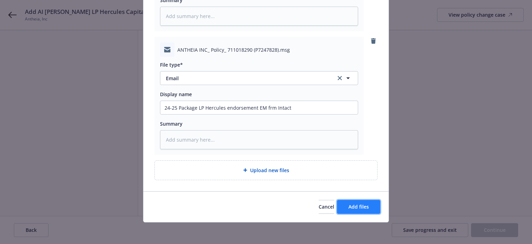
click at [362, 212] on button "Add files" at bounding box center [358, 207] width 43 height 14
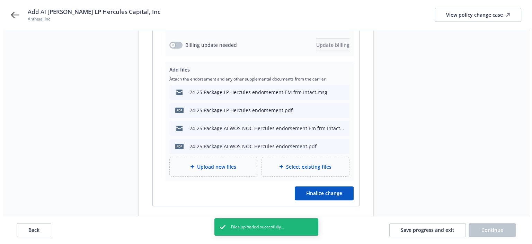
scroll to position [189, 0]
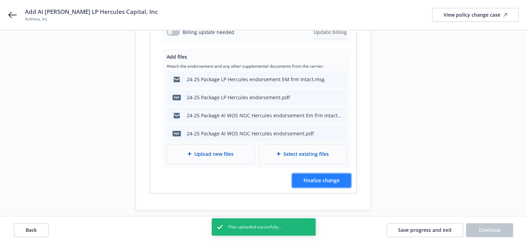
click at [316, 176] on button "Finalize change" at bounding box center [321, 180] width 59 height 14
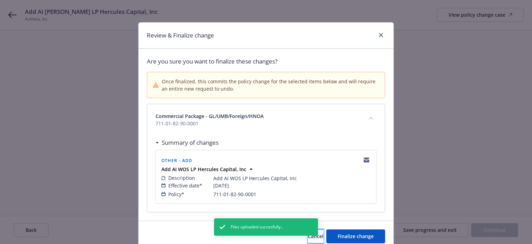
click at [317, 239] on button "Cancel" at bounding box center [316, 236] width 16 height 14
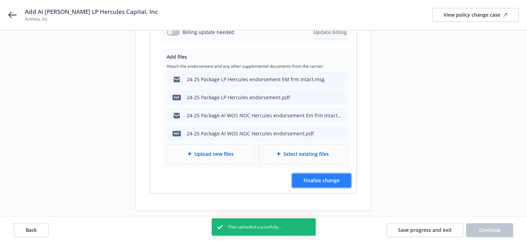
click at [309, 177] on span "Finalize change" at bounding box center [321, 180] width 36 height 7
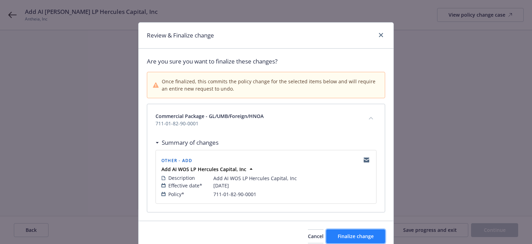
click at [342, 232] on span "Finalize change" at bounding box center [356, 235] width 36 height 7
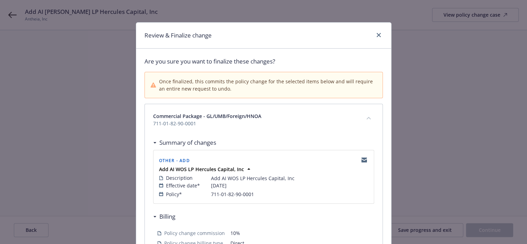
scroll to position [0, 0]
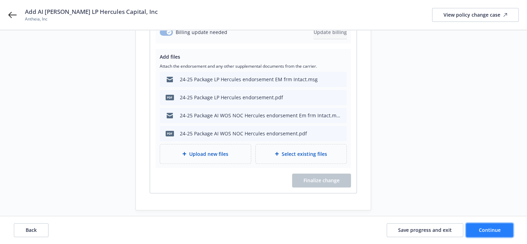
click at [478, 231] on button "Continue" at bounding box center [489, 230] width 47 height 14
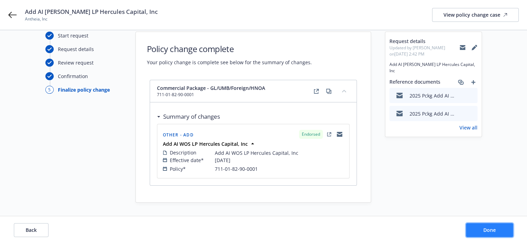
click at [478, 231] on button "Done" at bounding box center [489, 230] width 47 height 14
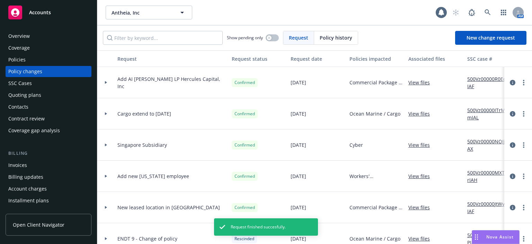
click at [43, 58] on div "Policies" at bounding box center [48, 59] width 80 height 11
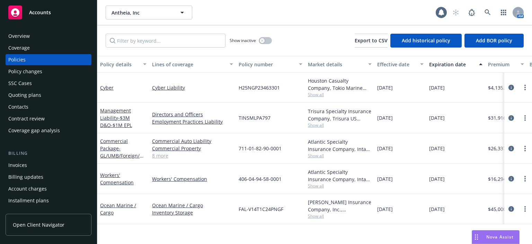
click at [53, 76] on div "Policy changes" at bounding box center [48, 71] width 80 height 11
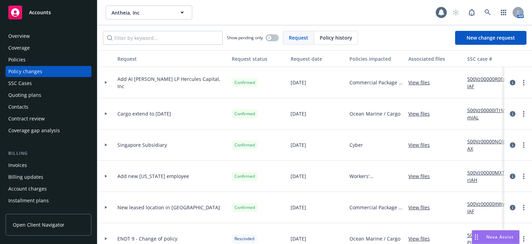
click at [419, 209] on link "View files" at bounding box center [421, 206] width 27 height 7
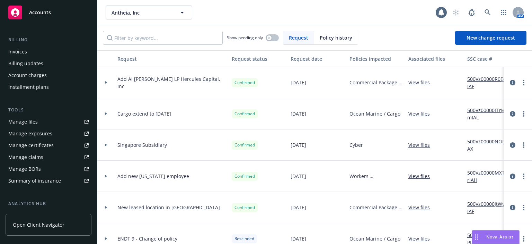
scroll to position [207, 0]
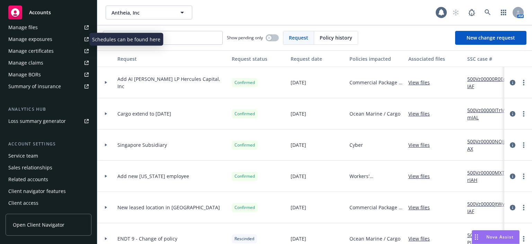
click at [39, 40] on div "Manage exposures" at bounding box center [30, 39] width 44 height 11
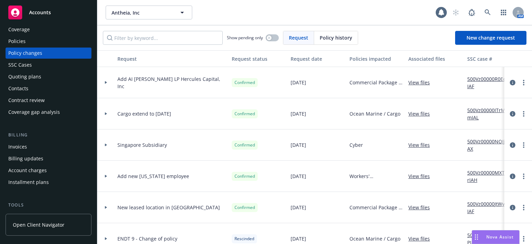
scroll to position [0, 0]
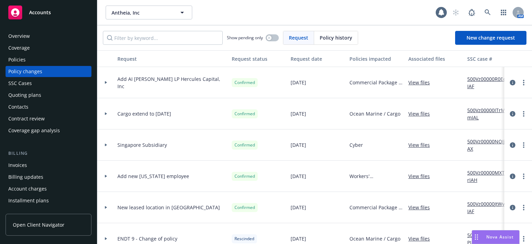
click at [28, 61] on div "Policies" at bounding box center [48, 59] width 80 height 11
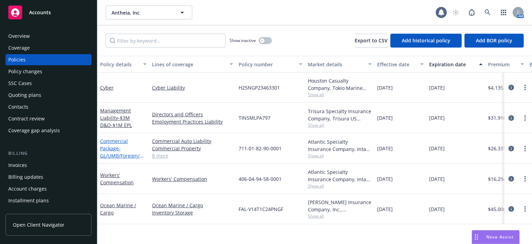
click at [111, 147] on link "Commercial Package - GL/UMB/Foreign/HNOA" at bounding box center [121, 152] width 43 height 28
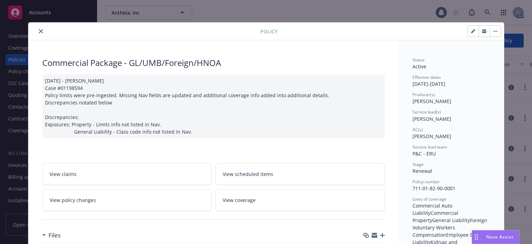
scroll to position [21, 0]
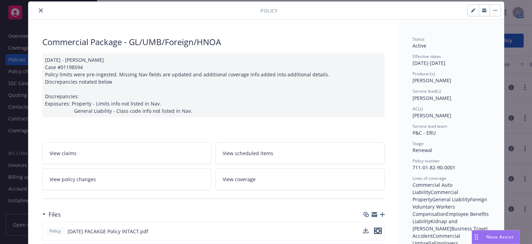
click at [375, 231] on icon "preview file" at bounding box center [378, 230] width 6 height 5
click at [108, 171] on link "View policy changes" at bounding box center [126, 179] width 169 height 22
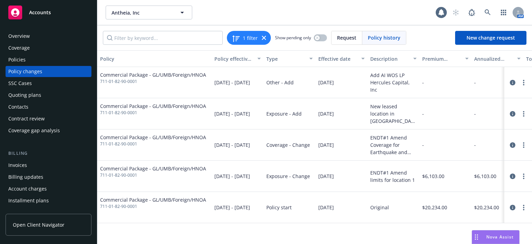
click at [29, 33] on div "Overview" at bounding box center [48, 35] width 80 height 11
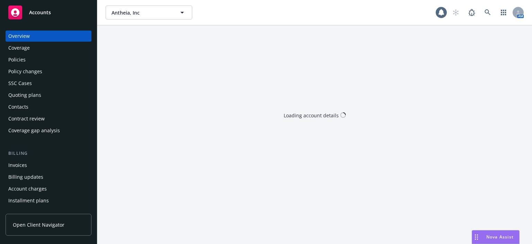
click at [30, 63] on div "Policies" at bounding box center [48, 59] width 80 height 11
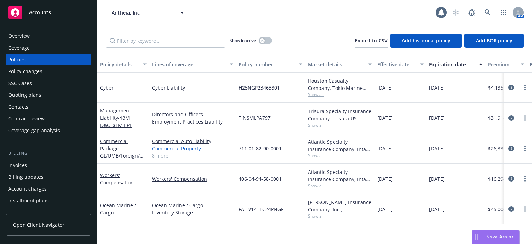
click at [174, 148] on link "Commercial Property" at bounding box center [192, 147] width 81 height 7
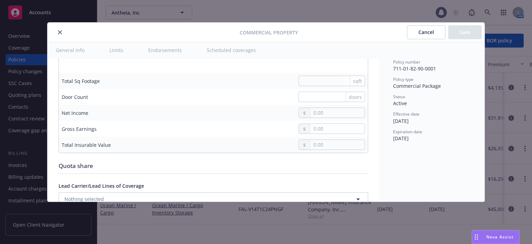
scroll to position [2412, 0]
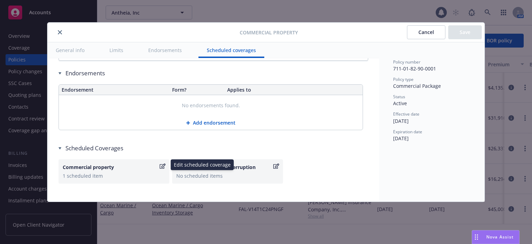
click at [163, 163] on icon "button" at bounding box center [163, 166] width 6 height 6
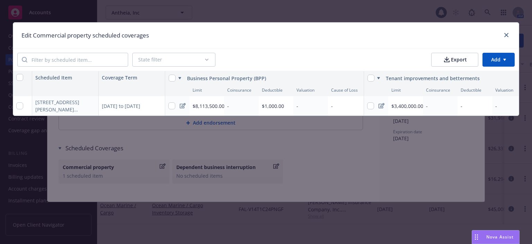
click at [496, 59] on html "Accounts Overview Coverage Policies Policy changes SSC Cases Quoting plans Cont…" at bounding box center [266, 122] width 532 height 244
click at [482, 74] on div "Add scheduled items" at bounding box center [485, 75] width 60 height 11
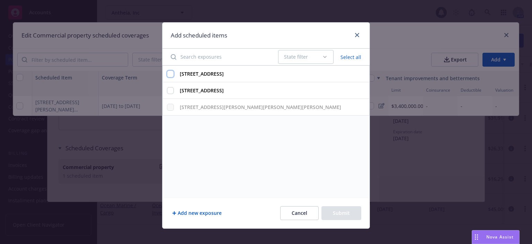
click at [168, 76] on input "1430 O'Brien Dr, Ste A Menlo Park, CA 94025" at bounding box center [170, 73] width 7 height 7
click at [342, 213] on button "Submit" at bounding box center [341, 213] width 40 height 14
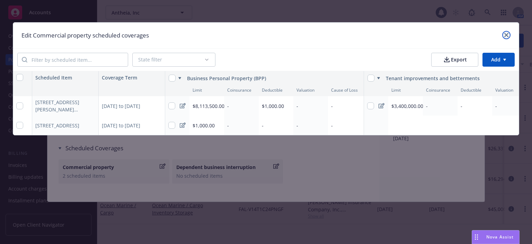
click at [505, 34] on icon "close" at bounding box center [506, 35] width 4 height 4
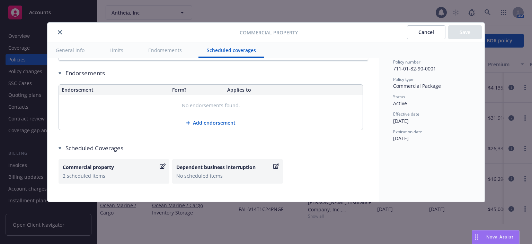
click at [60, 30] on icon "close" at bounding box center [60, 32] width 4 height 4
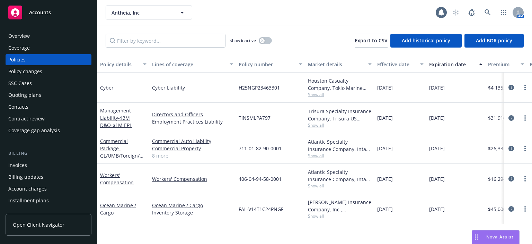
click at [44, 92] on div "Quoting plans" at bounding box center [48, 94] width 80 height 11
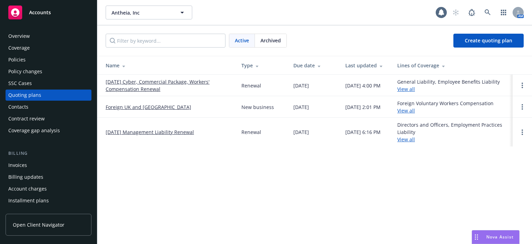
click at [52, 73] on div "Policy changes" at bounding box center [48, 71] width 80 height 11
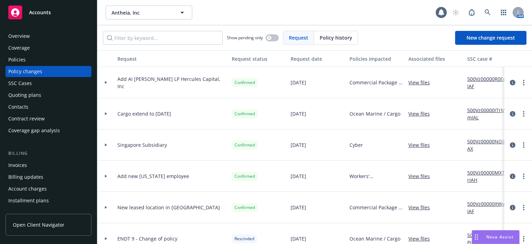
click at [417, 205] on link "View files" at bounding box center [421, 206] width 27 height 7
click at [41, 58] on div "Policies" at bounding box center [48, 59] width 80 height 11
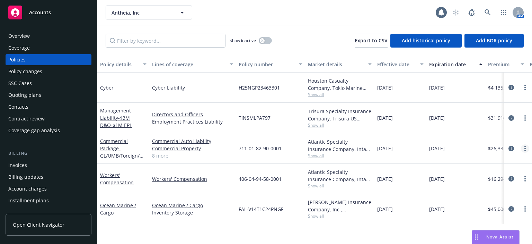
click at [524, 150] on link "more" at bounding box center [525, 148] width 8 height 8
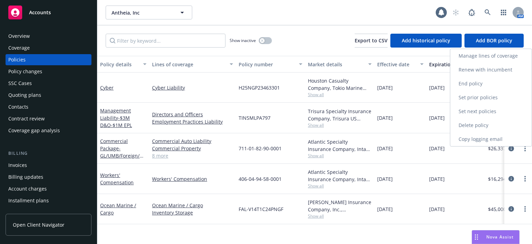
click at [480, 73] on link "Renew with incumbent" at bounding box center [490, 70] width 81 height 14
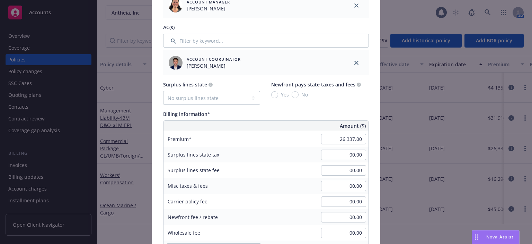
scroll to position [346, 0]
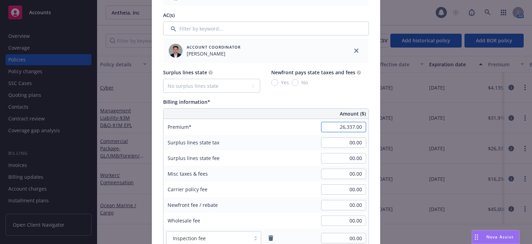
click at [332, 130] on input "26,337.00" at bounding box center [343, 127] width 45 height 10
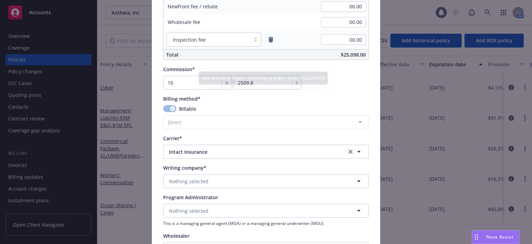
scroll to position [554, 0]
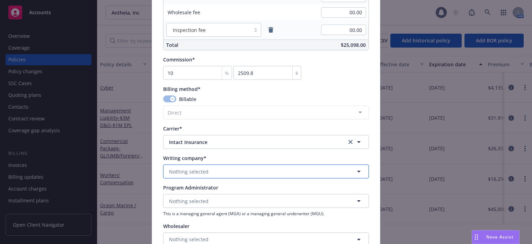
click at [204, 173] on button "Nothing selected" at bounding box center [266, 171] width 206 height 14
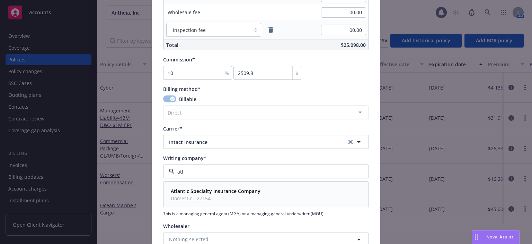
click at [204, 192] on strong "Atlantic Specialty Insurance Company" at bounding box center [216, 190] width 90 height 7
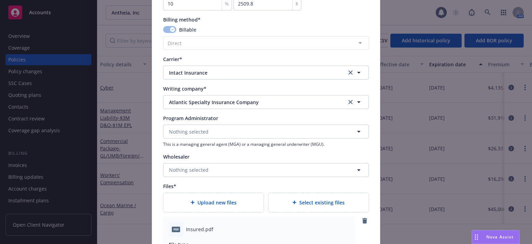
scroll to position [693, 0]
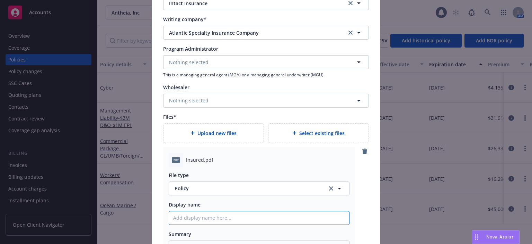
click at [209, 217] on input "Policy display name" at bounding box center [259, 217] width 180 height 13
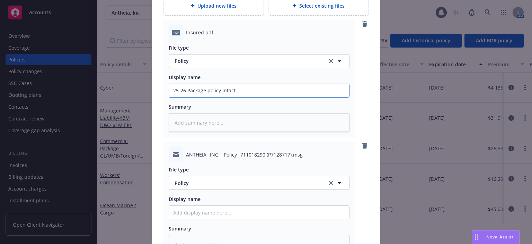
scroll to position [831, 0]
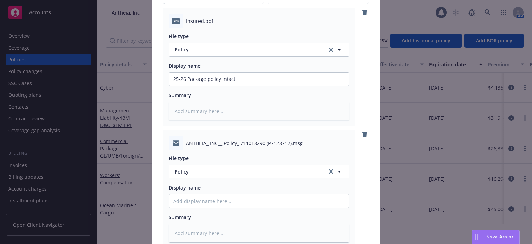
click at [189, 170] on span "Policy" at bounding box center [247, 171] width 145 height 7
click at [193, 189] on div "Email" at bounding box center [259, 190] width 172 height 10
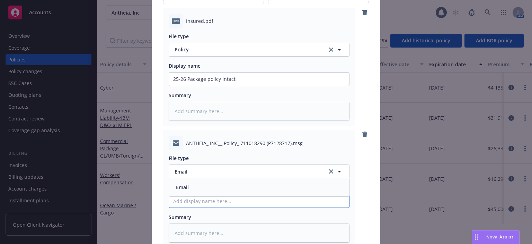
click at [196, 86] on input "Policy display name" at bounding box center [259, 78] width 180 height 13
paste input "25-26 Package policy Intact"
click at [219, 86] on input "25-26 Package policy Intact" at bounding box center [259, 78] width 180 height 13
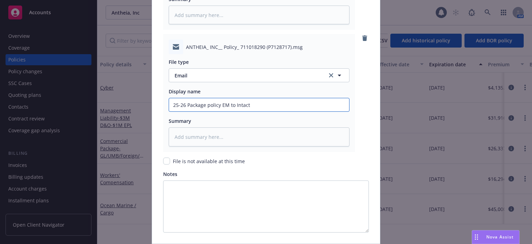
scroll to position [970, 0]
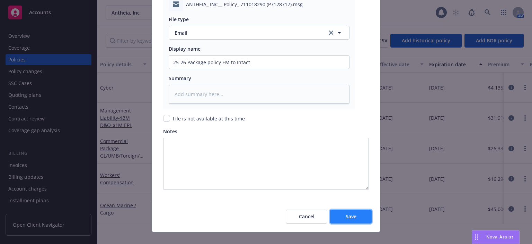
click at [361, 214] on button "Save" at bounding box center [351, 216] width 42 height 14
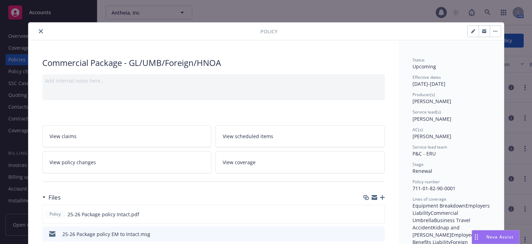
click at [39, 32] on icon "close" at bounding box center [41, 31] width 4 height 4
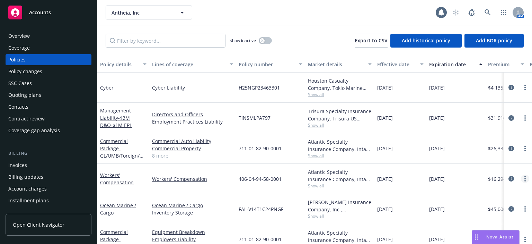
click at [524, 178] on icon "more" at bounding box center [524, 179] width 1 height 6
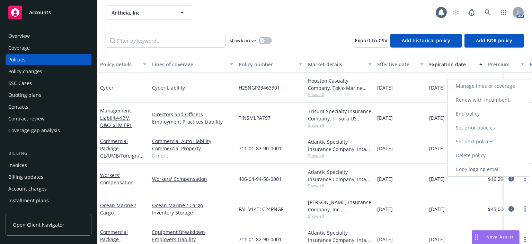
click at [468, 101] on link "Renew with incumbent" at bounding box center [488, 100] width 81 height 14
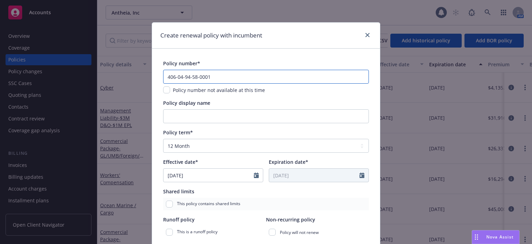
click at [216, 77] on input "406-04-94-58-0001" at bounding box center [266, 77] width 206 height 14
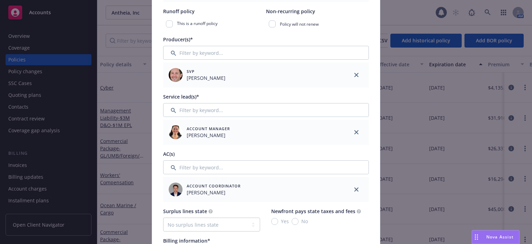
scroll to position [277, 0]
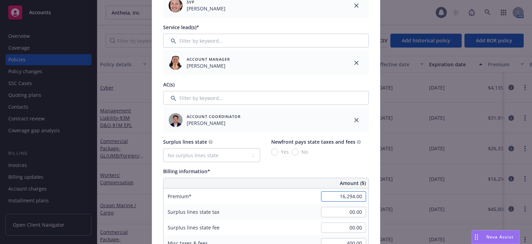
click at [335, 198] on input "16,294.00" at bounding box center [343, 196] width 45 height 10
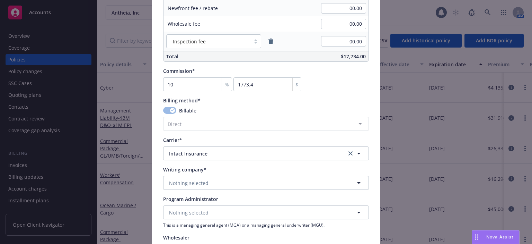
scroll to position [554, 0]
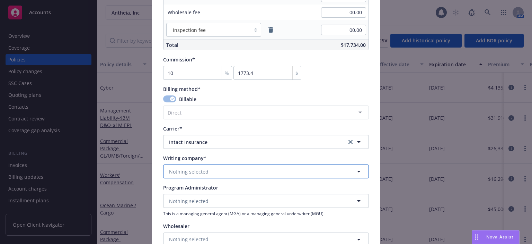
click at [252, 176] on button "Nothing selected" at bounding box center [266, 171] width 206 height 14
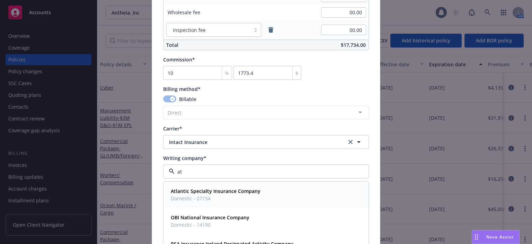
click at [242, 186] on div "Atlantic Specialty Insurance Company Domestic - 27154" at bounding box center [215, 194] width 94 height 17
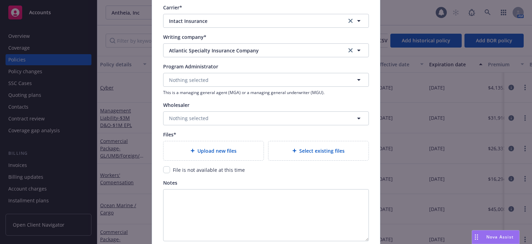
scroll to position [693, 0]
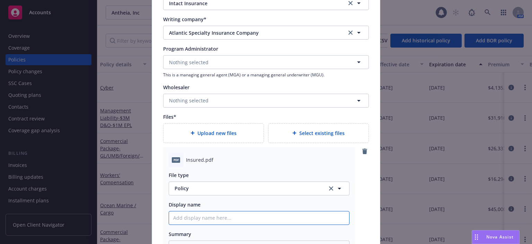
click at [198, 217] on input "Policy display name" at bounding box center [259, 217] width 180 height 13
paste input "25-26 Package policy Intact"
drag, startPoint x: 204, startPoint y: 216, endPoint x: 184, endPoint y: 216, distance: 19.7
click at [184, 216] on input "25-26 Package policy Intact" at bounding box center [259, 217] width 180 height 13
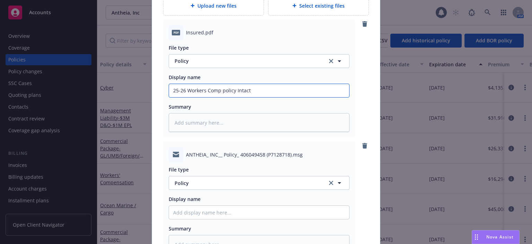
scroll to position [831, 0]
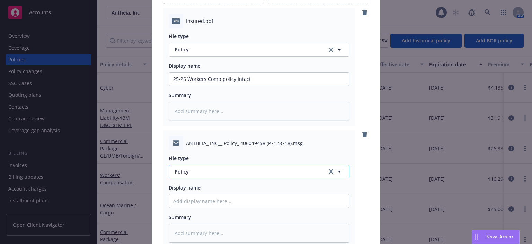
click at [213, 175] on button "Policy" at bounding box center [259, 171] width 181 height 14
click at [214, 187] on div "Email" at bounding box center [259, 190] width 172 height 10
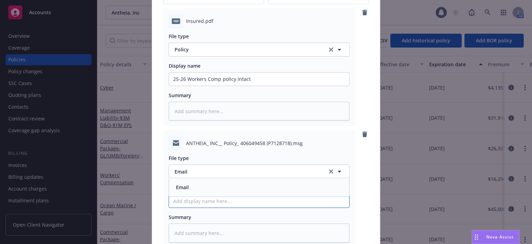
click at [212, 86] on input "Policy display name" at bounding box center [259, 78] width 180 height 13
paste input "25-26 Workers Comp policy Intact"
click at [233, 86] on input "25-26 Workers Comp policy Intact" at bounding box center [259, 78] width 180 height 13
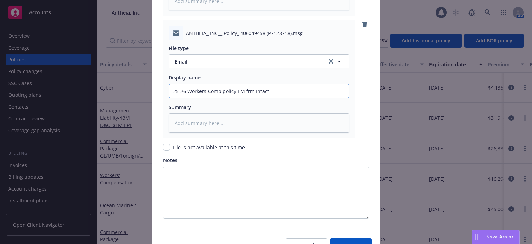
scroll to position [970, 0]
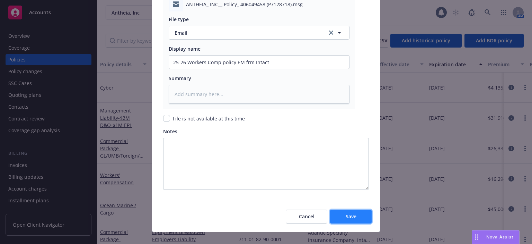
click at [346, 214] on span "Save" at bounding box center [351, 216] width 11 height 7
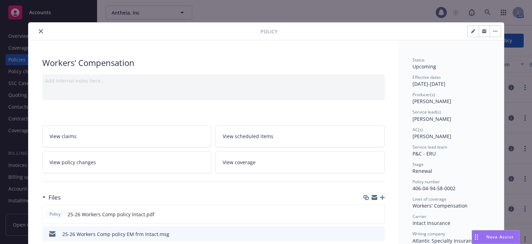
click at [40, 32] on button "close" at bounding box center [41, 31] width 8 height 8
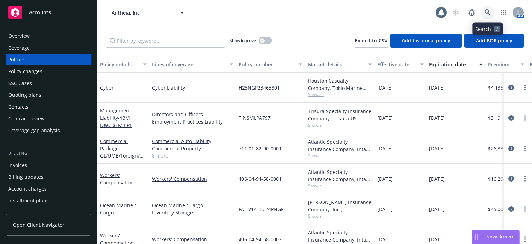
click at [490, 11] on icon at bounding box center [488, 12] width 6 height 6
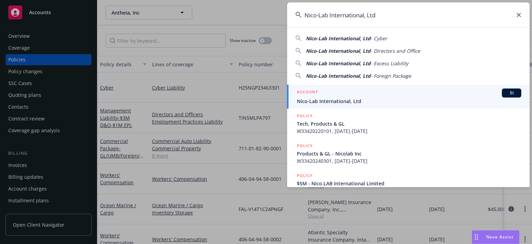
click at [322, 103] on span "Nico-Lab International, Ltd" at bounding box center [409, 100] width 224 height 7
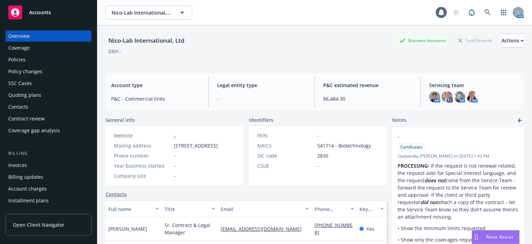
click at [38, 58] on div "Policies" at bounding box center [48, 59] width 80 height 11
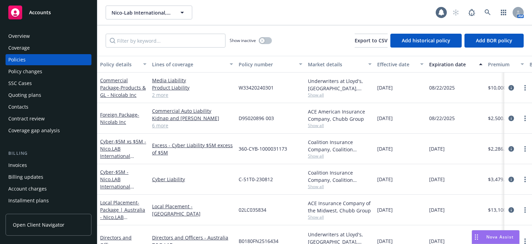
click at [238, 96] on div "W33420240301" at bounding box center [270, 87] width 69 height 30
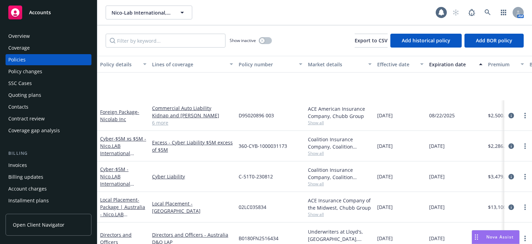
scroll to position [80, 0]
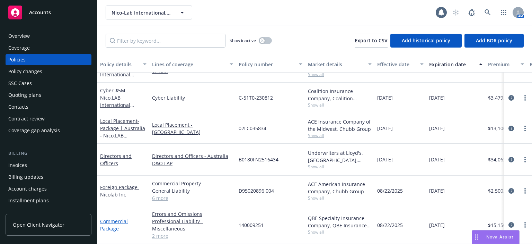
click at [125, 218] on link "Commercial Package" at bounding box center [114, 225] width 28 height 14
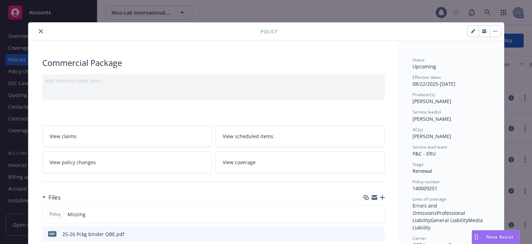
click at [38, 33] on button "close" at bounding box center [41, 31] width 8 height 8
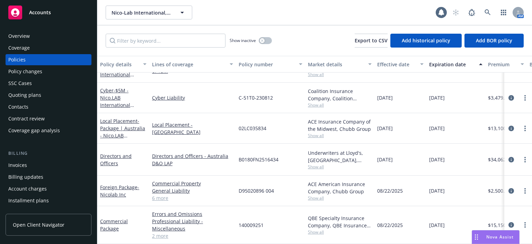
click at [259, 187] on span "D95020896 004" at bounding box center [256, 190] width 35 height 7
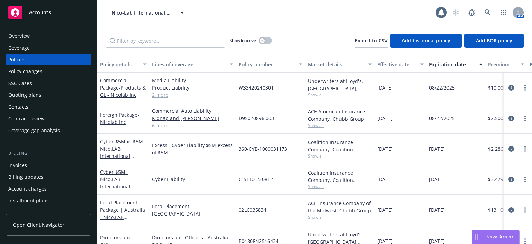
click at [258, 178] on span "C-51T0-230812" at bounding box center [256, 178] width 34 height 7
click at [283, 177] on div "C-51T0-230812" at bounding box center [270, 179] width 69 height 30
drag, startPoint x: 277, startPoint y: 177, endPoint x: 238, endPoint y: 181, distance: 39.4
click at [238, 181] on div "C-51T0-230812" at bounding box center [270, 179] width 69 height 30
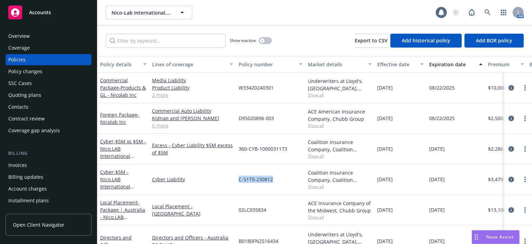
copy span "C-51T0-230812"
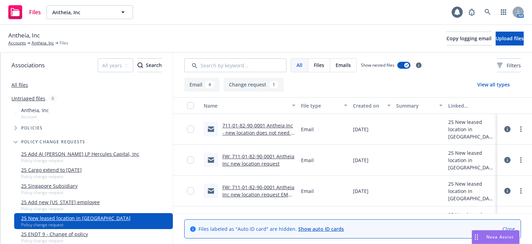
click at [222, 131] on link "711-01-82-90-0001 Antheia Inc - new location does not need to be scheduled at t…" at bounding box center [258, 132] width 73 height 21
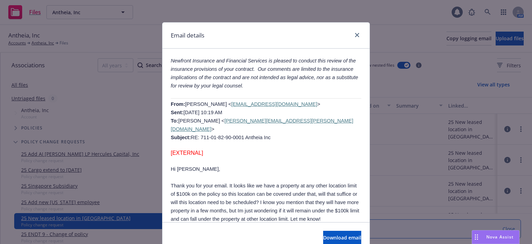
scroll to position [693, 0]
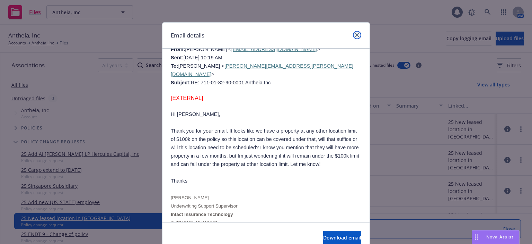
click at [357, 34] on link "close" at bounding box center [357, 35] width 8 height 8
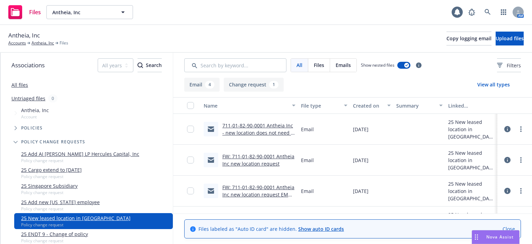
scroll to position [54, 0]
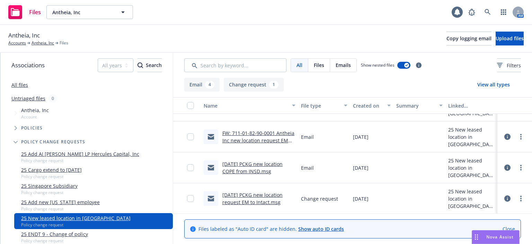
click at [250, 196] on link "[DATE] PCKG new location request EM to Intact.msg" at bounding box center [252, 198] width 60 height 14
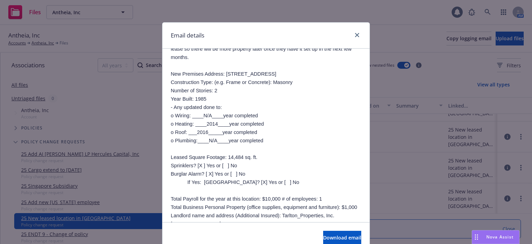
scroll to position [139, 0]
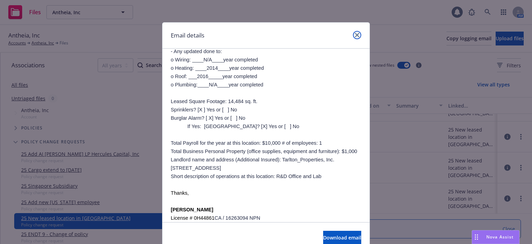
click at [355, 35] on icon "close" at bounding box center [357, 35] width 4 height 4
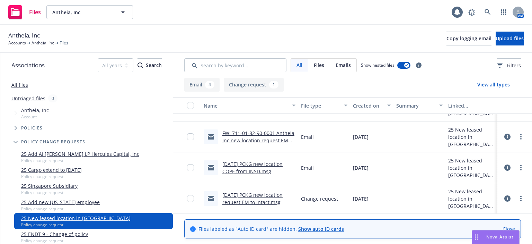
click at [262, 193] on link "[DATE] PCKG new location request EM to Intact.msg" at bounding box center [252, 198] width 60 height 14
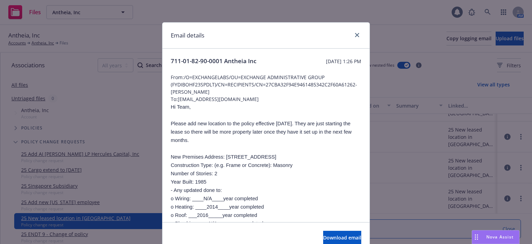
drag, startPoint x: 342, startPoint y: 158, endPoint x: 224, endPoint y: 155, distance: 117.8
click at [224, 155] on p "New Premises Address: 1360 O’Brien Drive, Suite A., Menlo Park, CA, 94025" at bounding box center [266, 156] width 191 height 8
copy span "1360 O’Brien Drive, Suite A., Menlo Park, CA, 94025"
click at [355, 34] on icon "close" at bounding box center [357, 35] width 4 height 4
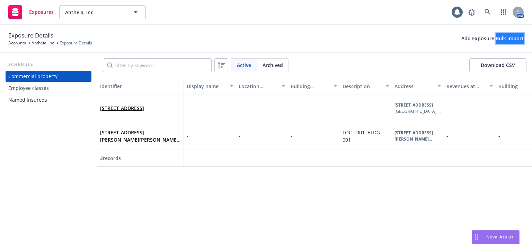
click at [496, 41] on div "Bulk import" at bounding box center [510, 38] width 28 height 10
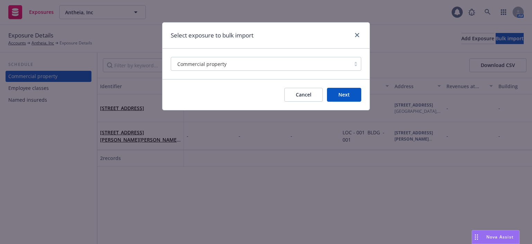
click at [336, 98] on button "Next" at bounding box center [344, 95] width 34 height 14
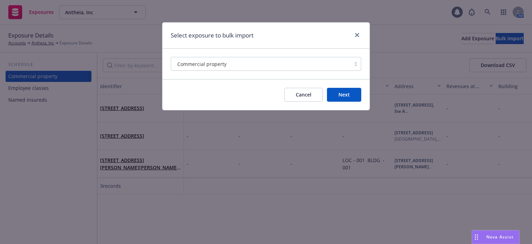
click at [306, 94] on button "Cancel" at bounding box center [303, 95] width 38 height 14
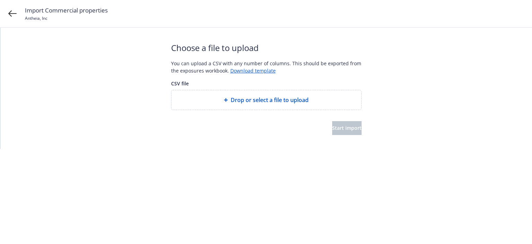
click at [7, 12] on div "Import Commercial properties Antheia, Inc" at bounding box center [266, 14] width 532 height 28
click at [17, 14] on div "Import Commercial properties Antheia, Inc" at bounding box center [266, 14] width 532 height 28
click at [15, 13] on icon at bounding box center [12, 13] width 8 height 6
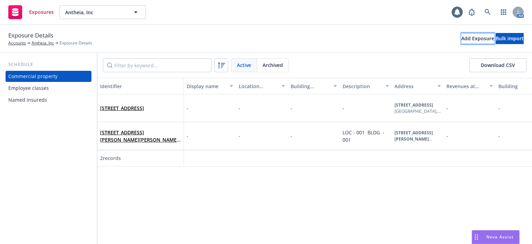
click at [461, 40] on div "Add Exposure" at bounding box center [477, 38] width 33 height 10
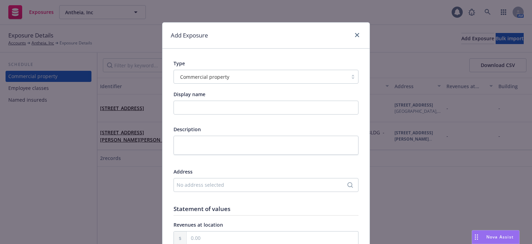
click at [201, 187] on div "No address selected" at bounding box center [263, 184] width 172 height 7
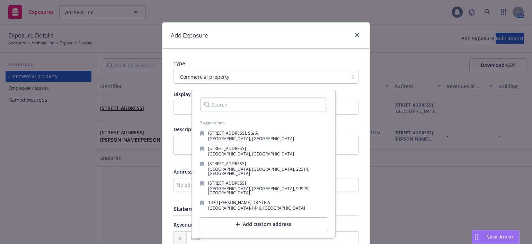
click at [222, 107] on input "Search" at bounding box center [263, 104] width 127 height 14
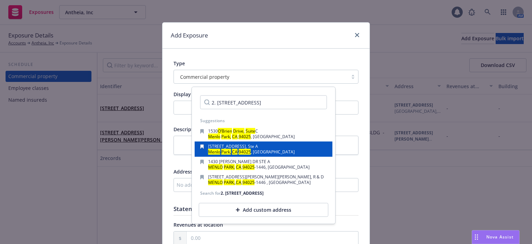
type input "2. 1360 O’Brien Drive, Suite B, Menlo Park, CA 94025"
click at [272, 148] on div "1430 O'Brien Dr, Ste A Menlo Park, CA , 94025 , USA" at bounding box center [263, 149] width 127 height 10
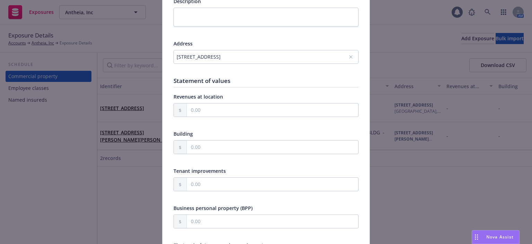
scroll to position [139, 0]
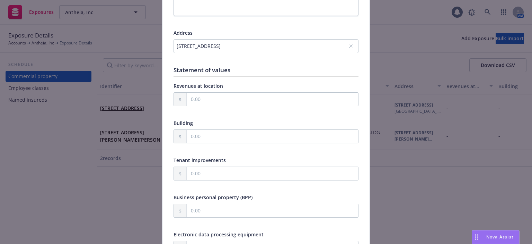
click at [203, 218] on div at bounding box center [266, 214] width 185 height 23
click at [203, 212] on input "text" at bounding box center [272, 210] width 171 height 13
type input "1,000.00"
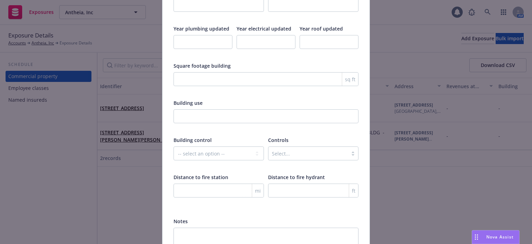
scroll to position [1160, 0]
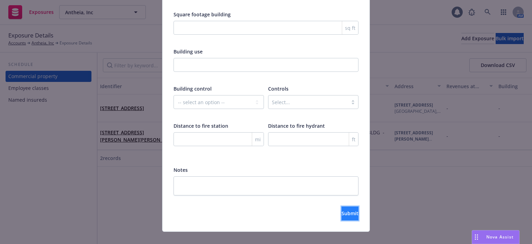
click at [342, 210] on span "Submit" at bounding box center [350, 213] width 17 height 7
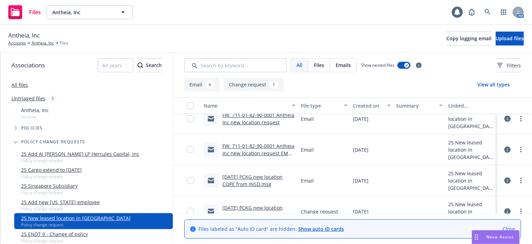
scroll to position [54, 0]
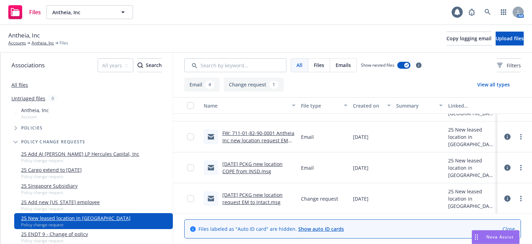
click at [256, 193] on link "[DATE] PCKG new location request EM to Intact.msg" at bounding box center [252, 198] width 60 height 14
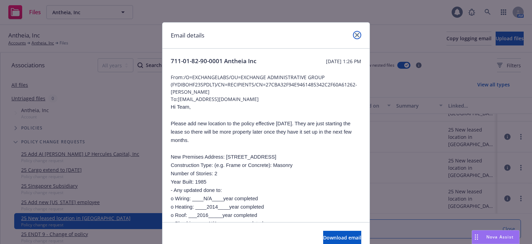
click at [355, 35] on icon "close" at bounding box center [357, 35] width 4 height 4
